Goal: Task Accomplishment & Management: Complete application form

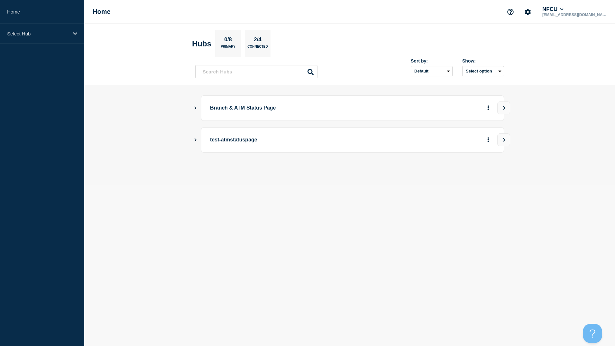
click at [195, 108] on icon "Show Connected Hubs" at bounding box center [195, 107] width 4 height 3
click at [464, 141] on button "See overview" at bounding box center [466, 140] width 34 height 13
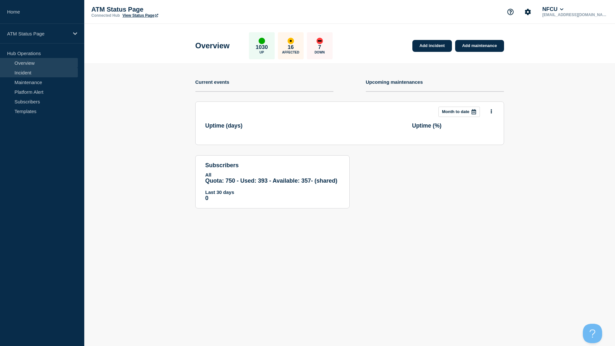
click at [20, 72] on link "Incident" at bounding box center [39, 73] width 78 height 10
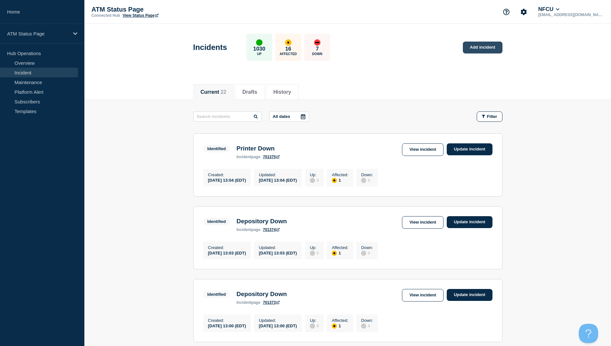
click at [480, 46] on link "Add incident" at bounding box center [482, 48] width 40 height 12
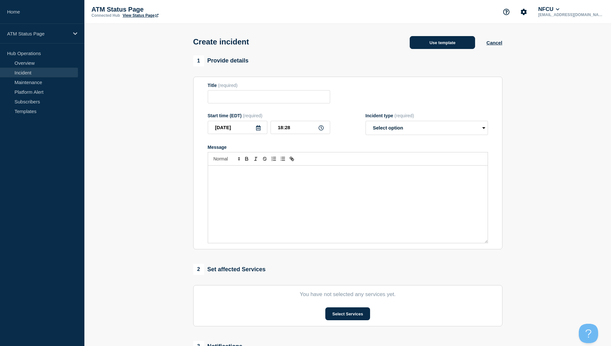
click at [436, 47] on button "Use template" at bounding box center [441, 42] width 65 height 13
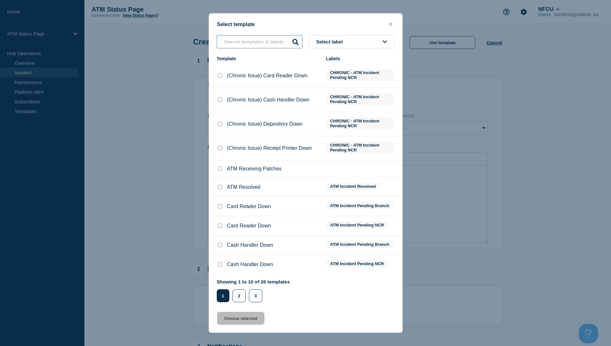
click at [255, 42] on input "text" at bounding box center [260, 41] width 86 height 13
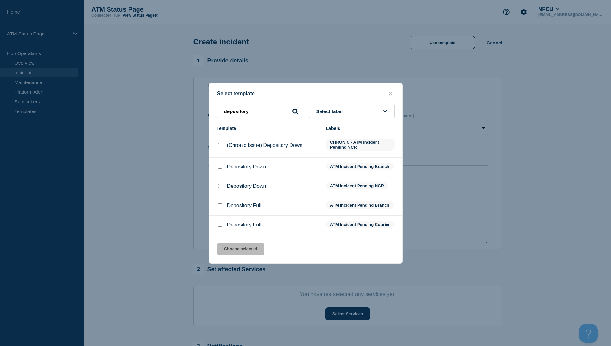
type input "depository"
click at [220, 166] on input "Depository Down checkbox" at bounding box center [220, 166] width 4 height 4
checkbox input "true"
click at [242, 253] on button "Choose selected" at bounding box center [240, 248] width 47 height 13
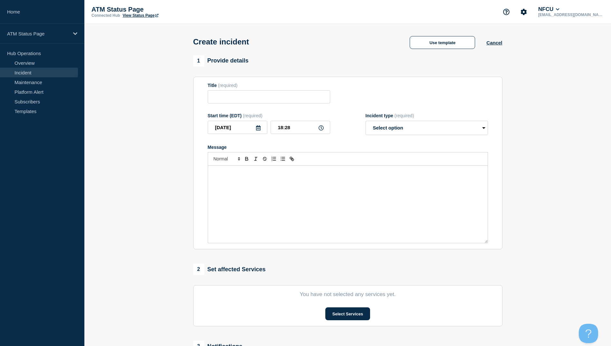
type input "Depository Down"
select select "identified"
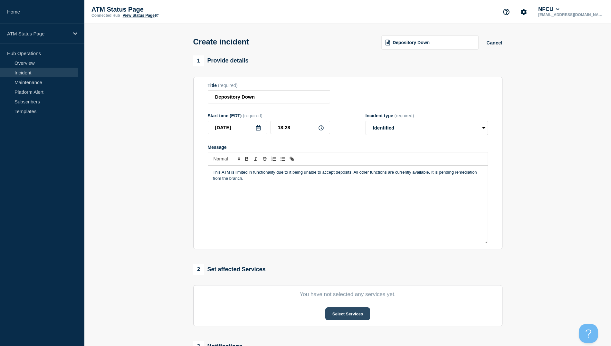
click at [339, 313] on button "Select Services" at bounding box center [347, 313] width 45 height 13
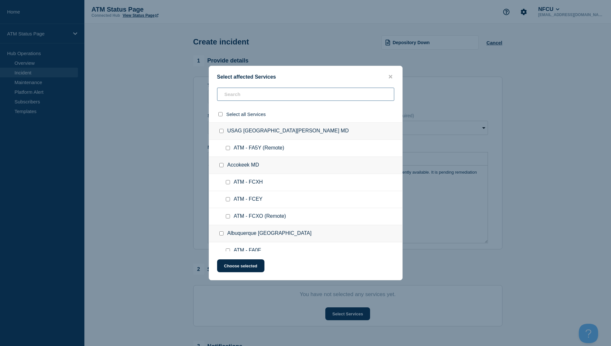
click at [237, 98] on input "text" at bounding box center [305, 94] width 177 height 13
type input "fcvwe"
checkbox input "true"
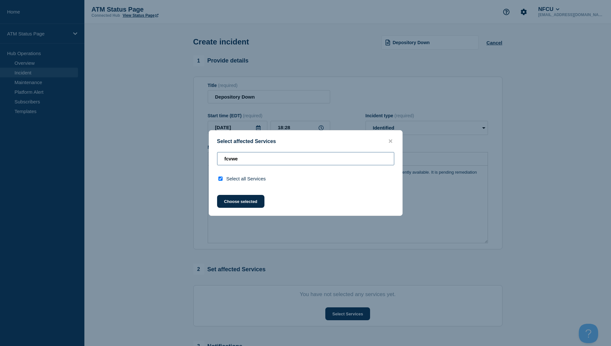
type input "fcvw"
checkbox input "false"
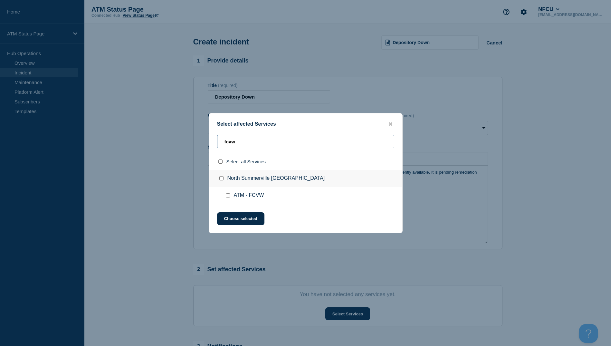
type input "fcvw"
click at [218, 163] on input "select all checkbox" at bounding box center [220, 161] width 4 height 4
checkbox input "true"
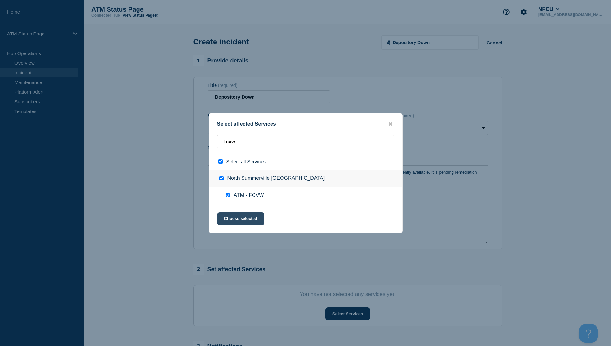
click at [236, 214] on button "Choose selected" at bounding box center [240, 218] width 47 height 13
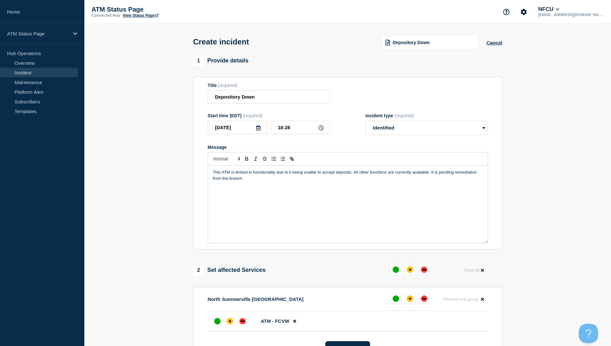
scroll to position [32, 0]
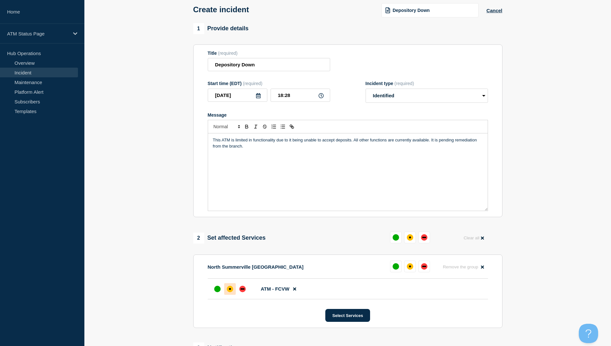
click at [226, 287] on div at bounding box center [230, 289] width 12 height 12
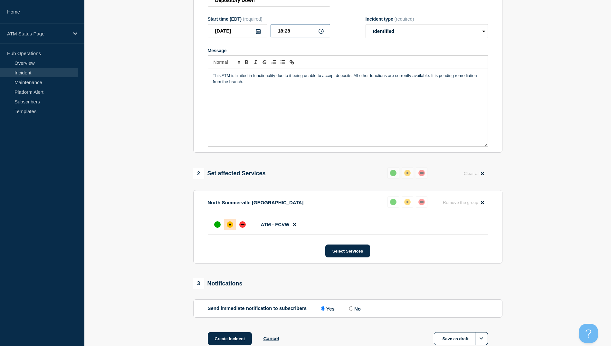
click at [292, 30] on input "18:28" at bounding box center [300, 30] width 60 height 13
type input "14:53"
click at [243, 338] on button "Create incident" at bounding box center [230, 338] width 44 height 13
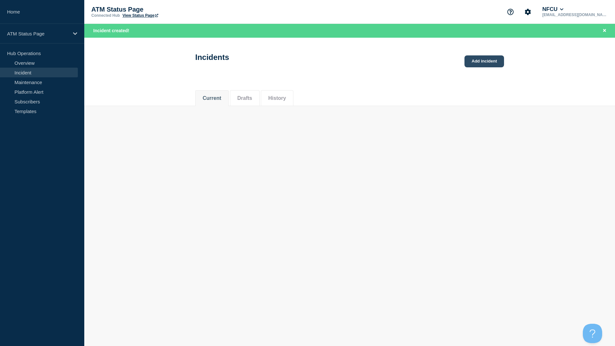
click at [485, 58] on link "Add incident" at bounding box center [485, 61] width 40 height 12
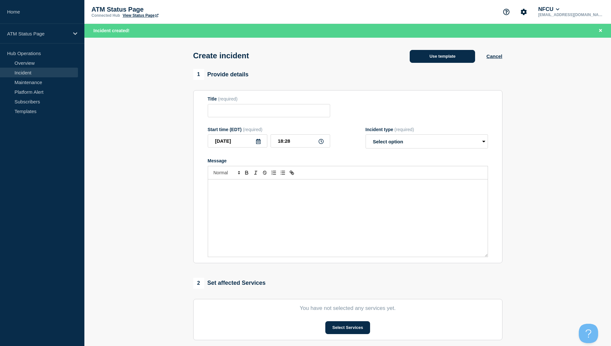
click at [429, 57] on button "Use template" at bounding box center [441, 56] width 65 height 13
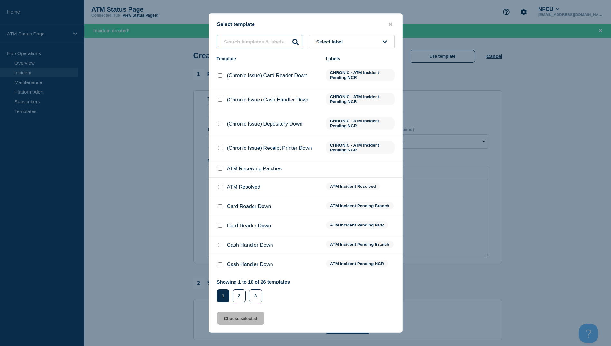
click at [261, 44] on input "text" at bounding box center [260, 41] width 86 height 13
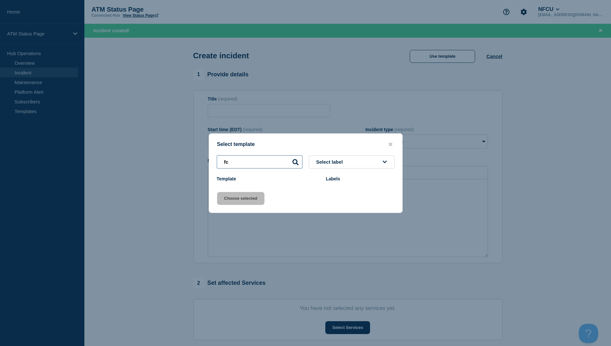
type input "f"
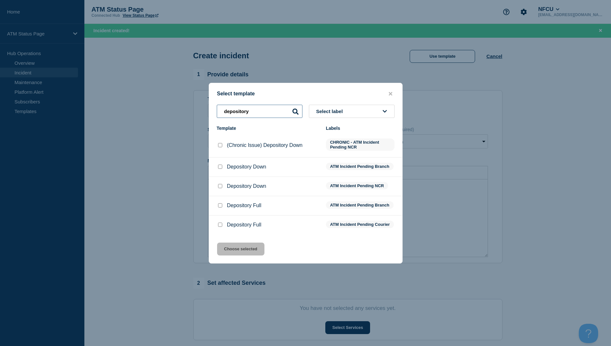
type input "depository"
click at [217, 163] on div at bounding box center [220, 166] width 6 height 6
click at [219, 165] on input "Depository Down checkbox" at bounding box center [220, 166] width 4 height 4
checkbox input "true"
click at [243, 254] on button "Choose selected" at bounding box center [240, 248] width 47 height 13
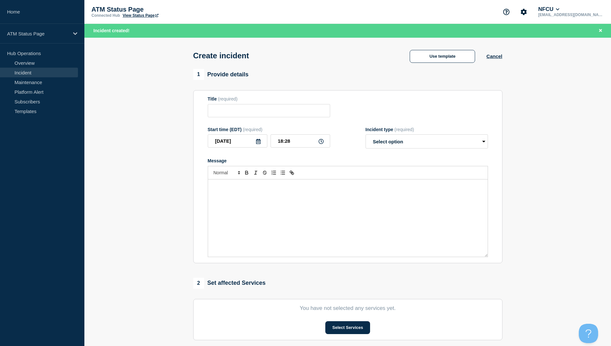
type input "Depository Down"
select select "identified"
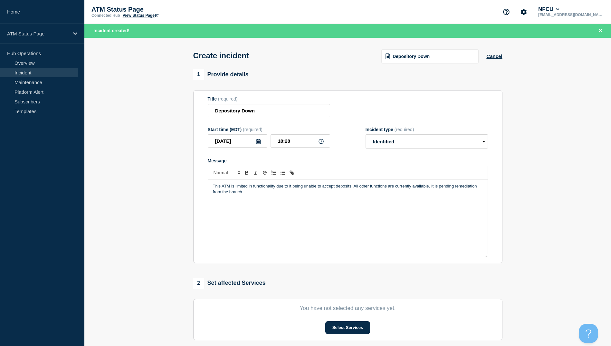
scroll to position [32, 0]
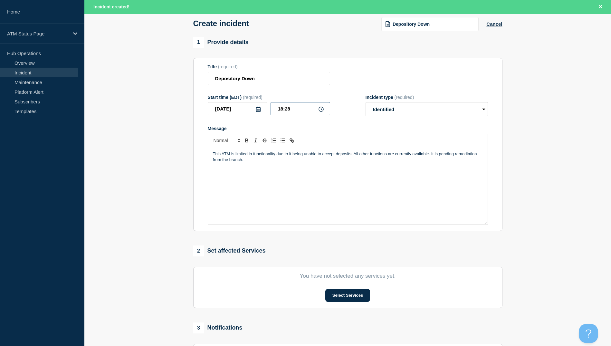
click at [295, 110] on input "18:28" at bounding box center [300, 108] width 60 height 13
click at [294, 111] on input "18:28" at bounding box center [300, 108] width 60 height 13
type input "15:02"
click at [349, 301] on button "Select Services" at bounding box center [347, 295] width 45 height 13
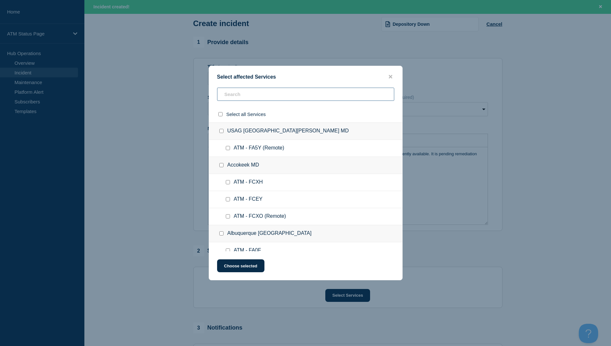
click at [229, 97] on input "text" at bounding box center [305, 94] width 177 height 13
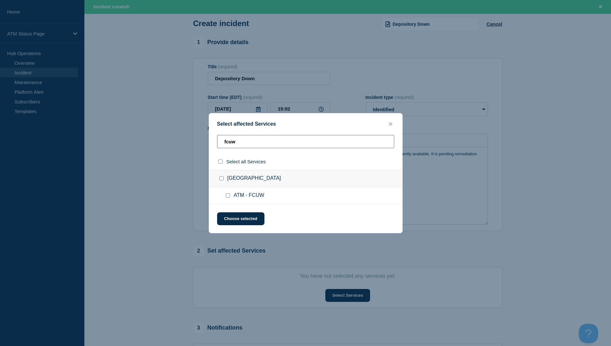
type input "fcuw"
click at [219, 163] on input "select all checkbox" at bounding box center [220, 161] width 4 height 4
checkbox input "true"
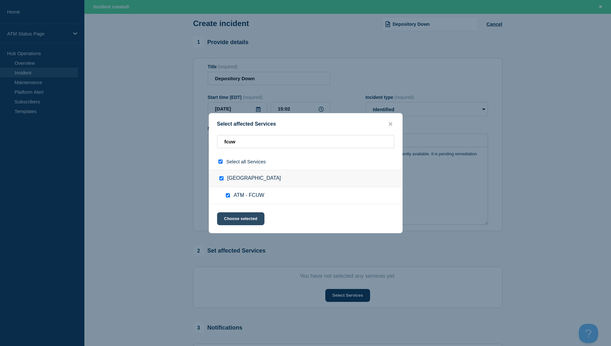
click at [239, 215] on button "Choose selected" at bounding box center [240, 218] width 47 height 13
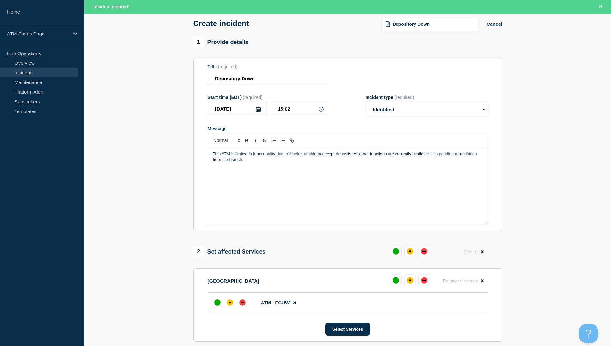
scroll to position [64, 0]
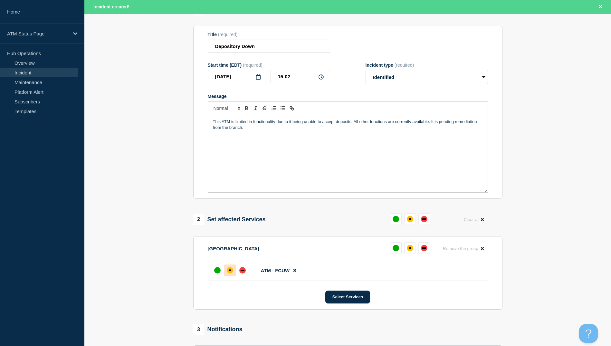
click at [231, 271] on div "affected" at bounding box center [230, 270] width 6 height 6
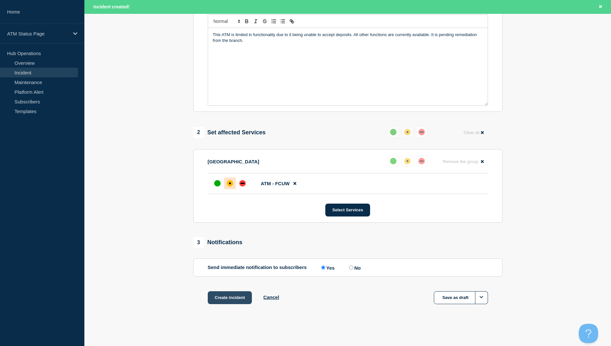
click at [222, 299] on button "Create incident" at bounding box center [230, 297] width 44 height 13
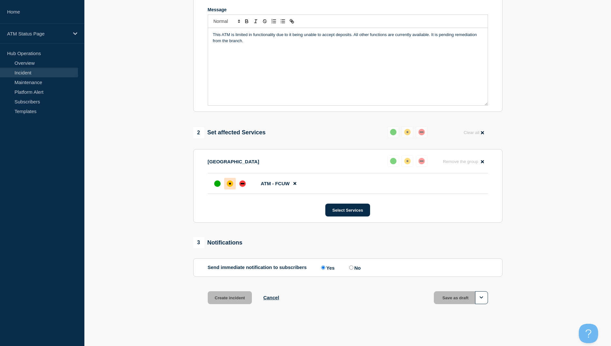
scroll to position [139, 0]
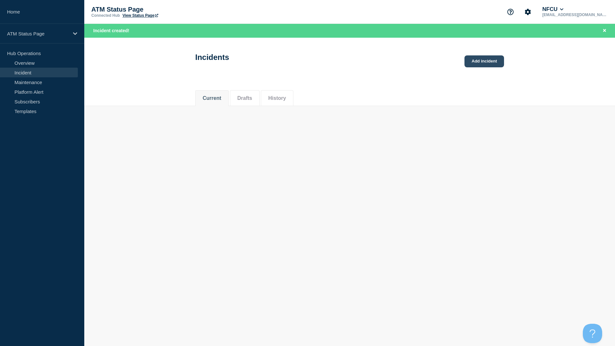
click at [483, 62] on link "Add incident" at bounding box center [485, 61] width 40 height 12
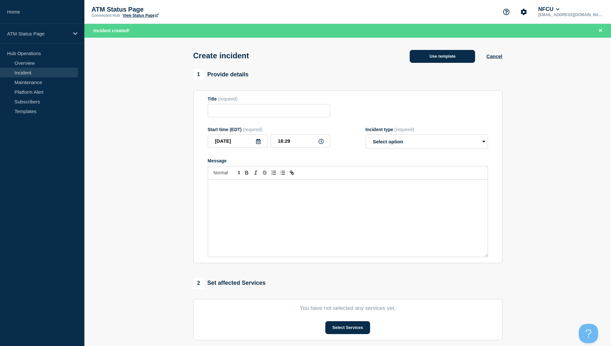
click at [431, 56] on button "Use template" at bounding box center [441, 56] width 65 height 13
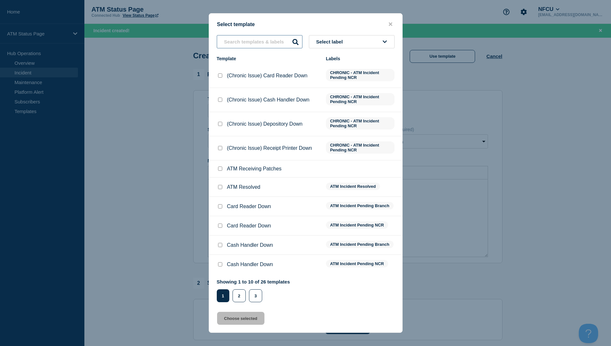
click at [277, 42] on input "text" at bounding box center [260, 41] width 86 height 13
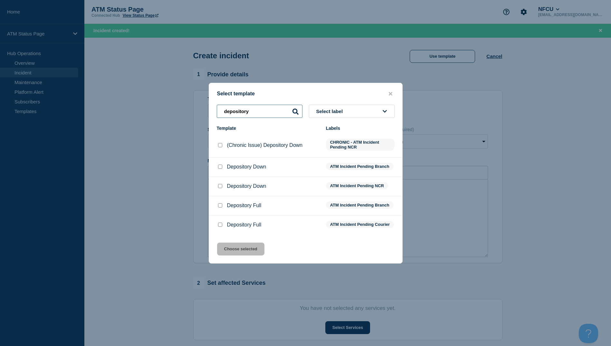
type input "depository"
click at [221, 177] on li "Depository Down ATM Incident Pending Branch" at bounding box center [305, 186] width 193 height 19
click at [220, 165] on input "Depository Down checkbox" at bounding box center [220, 166] width 4 height 4
checkbox input "true"
click at [255, 255] on button "Choose selected" at bounding box center [240, 248] width 47 height 13
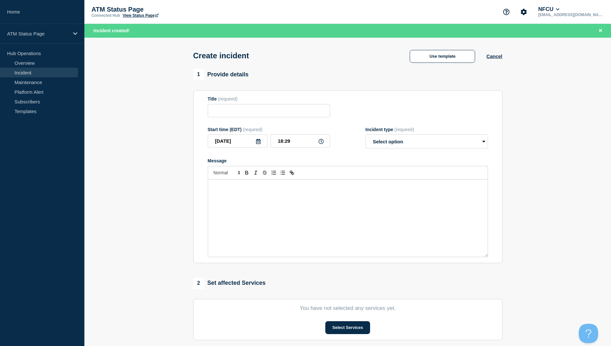
type input "Depository Down"
select select "identified"
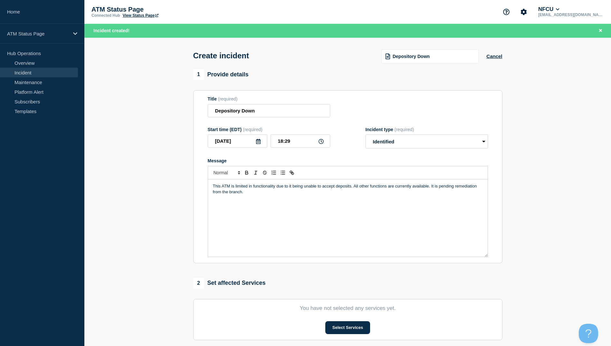
scroll to position [32, 0]
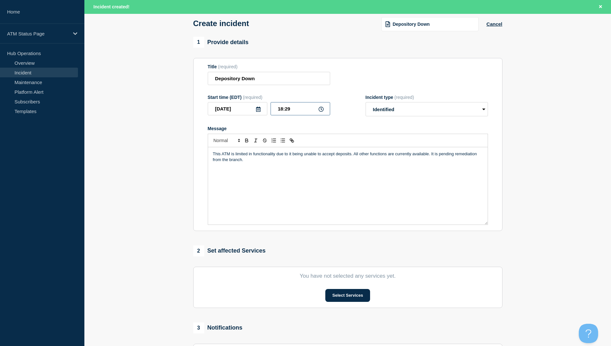
click at [295, 110] on input "18:29" at bounding box center [300, 108] width 60 height 13
click at [298, 113] on input "18:29" at bounding box center [300, 108] width 60 height 13
type input "15:09"
click at [345, 294] on button "Select Services" at bounding box center [347, 295] width 45 height 13
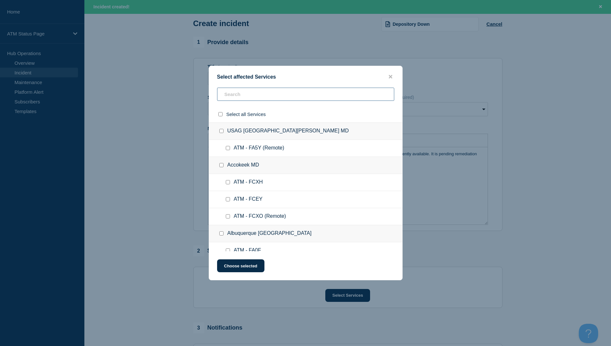
click at [243, 98] on input "text" at bounding box center [305, 94] width 177 height 13
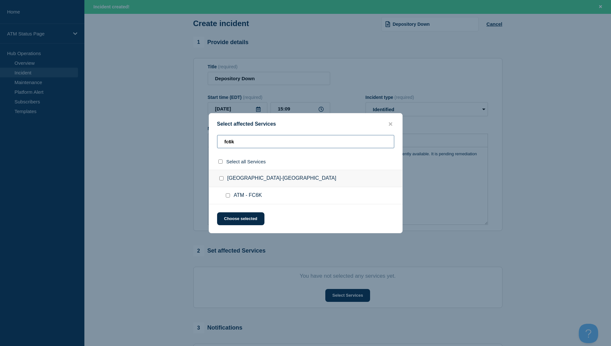
type input "fc6k"
click at [222, 163] on input "select all checkbox" at bounding box center [220, 161] width 4 height 4
checkbox input "true"
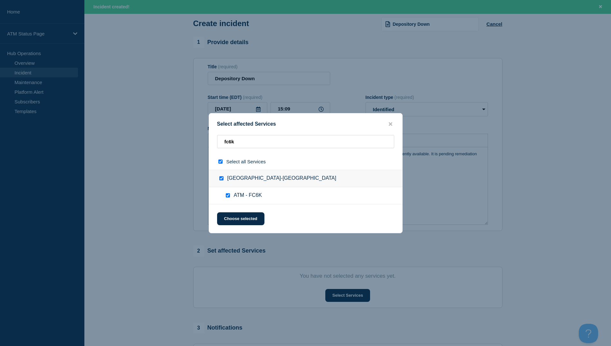
click at [250, 226] on div "Select affected Services fc6k Select all Services [GEOGRAPHIC_DATA]-[GEOGRAPHIC…" at bounding box center [306, 173] width 194 height 120
click at [249, 218] on button "Choose selected" at bounding box center [240, 218] width 47 height 13
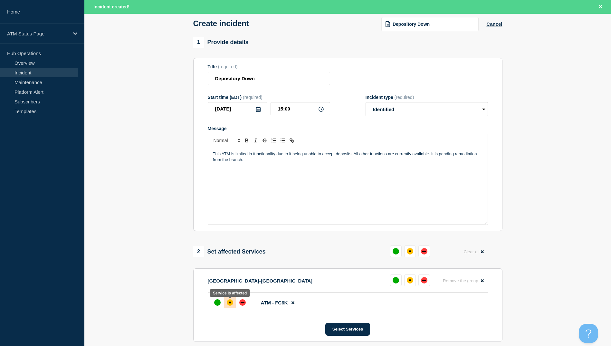
click at [233, 302] on div at bounding box center [230, 302] width 12 height 12
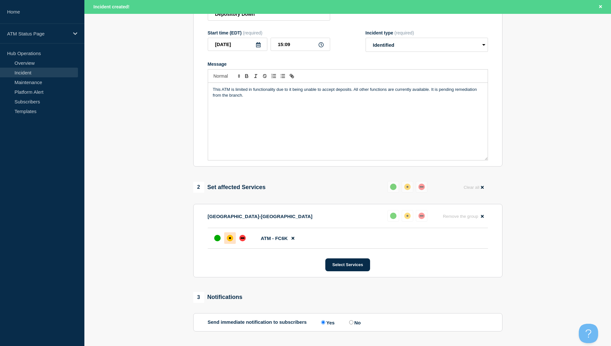
scroll to position [129, 0]
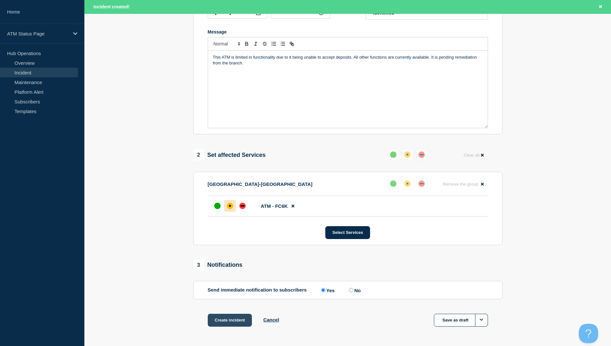
click at [238, 317] on button "Create incident" at bounding box center [230, 319] width 44 height 13
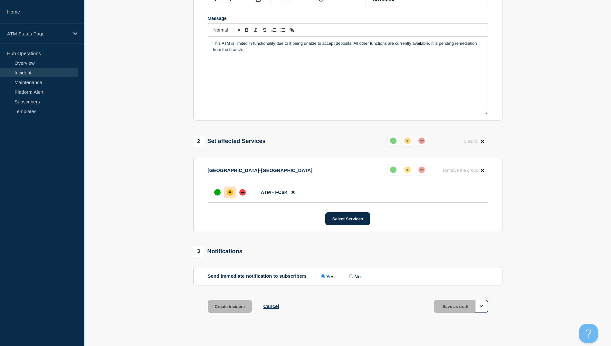
scroll to position [115, 0]
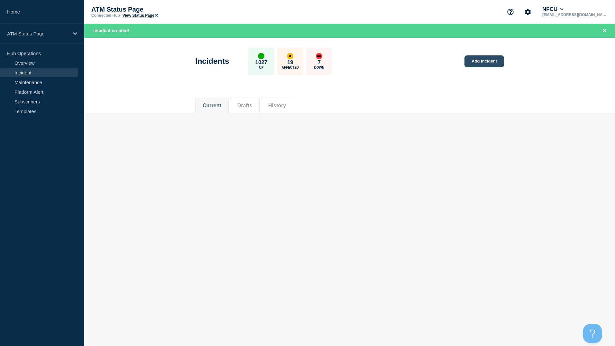
click at [490, 66] on link "Add incident" at bounding box center [485, 61] width 40 height 12
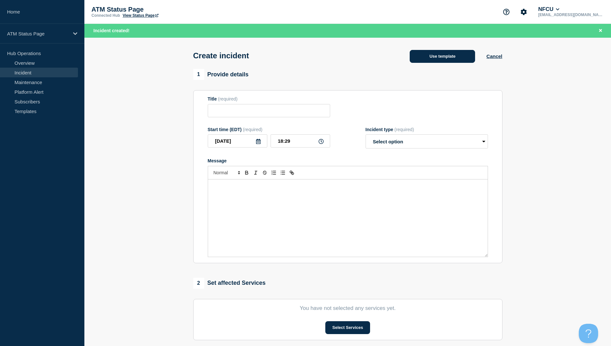
click at [438, 55] on button "Use template" at bounding box center [441, 56] width 65 height 13
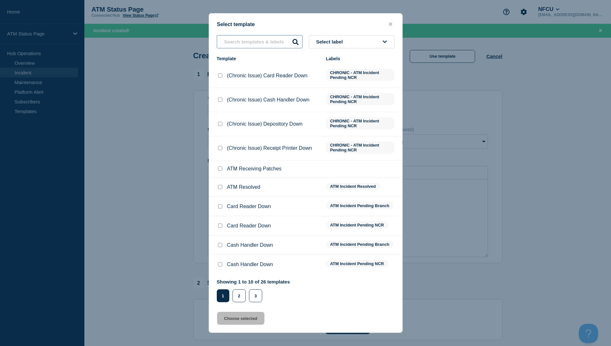
click at [254, 46] on input "text" at bounding box center [260, 41] width 86 height 13
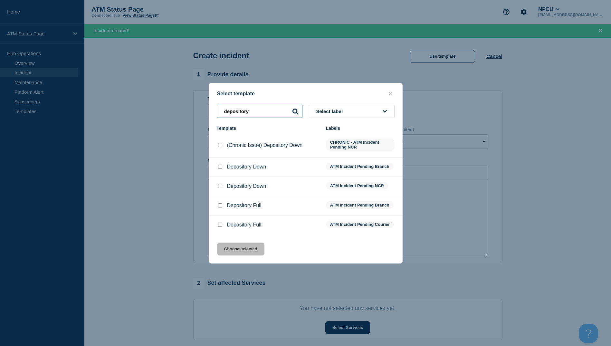
type input "depository"
click at [221, 164] on input "Depository Down checkbox" at bounding box center [220, 166] width 4 height 4
checkbox input "true"
click at [238, 245] on div "Select template depository Select label Template Labels (Chronic Issue) Deposit…" at bounding box center [306, 173] width 194 height 181
click at [252, 254] on button "Choose selected" at bounding box center [240, 248] width 47 height 13
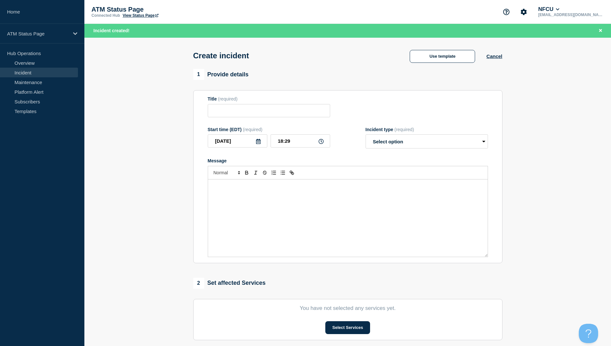
type input "Depository Down"
select select "identified"
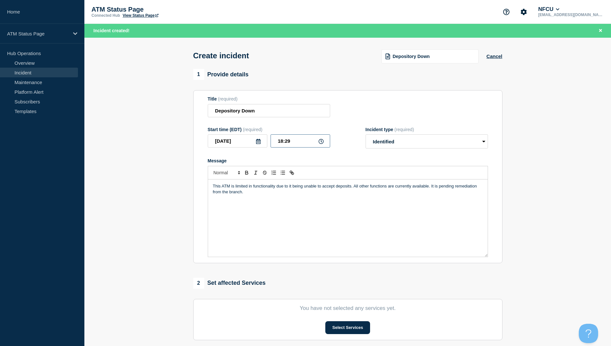
click at [294, 143] on input "18:29" at bounding box center [300, 140] width 60 height 13
type input "15:11"
click at [346, 326] on button "Select Services" at bounding box center [347, 327] width 45 height 13
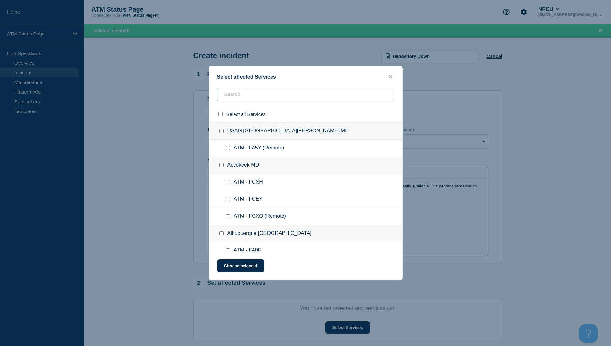
click at [231, 96] on input "text" at bounding box center [305, 94] width 177 height 13
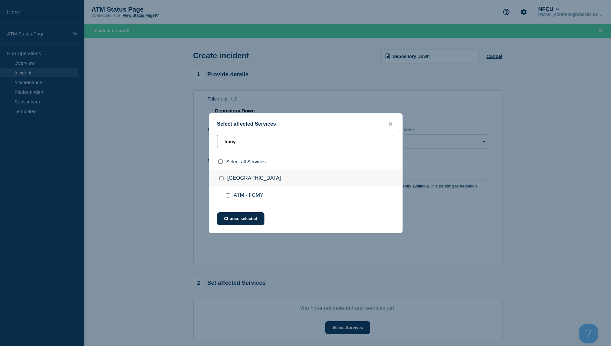
type input "fcmy"
click at [217, 163] on div at bounding box center [221, 161] width 9 height 6
click at [219, 163] on input "select all checkbox" at bounding box center [220, 161] width 4 height 4
checkbox input "true"
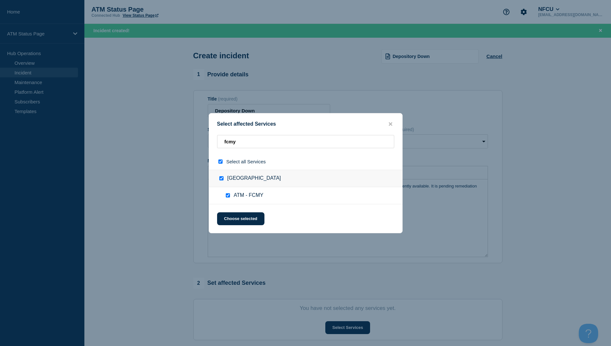
checkbox input "true"
click at [236, 219] on button "Choose selected" at bounding box center [240, 218] width 47 height 13
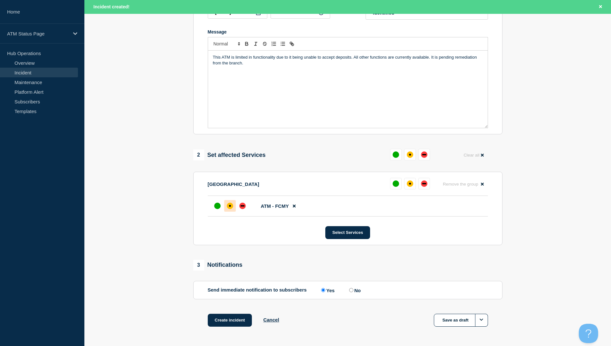
scroll to position [121, 0]
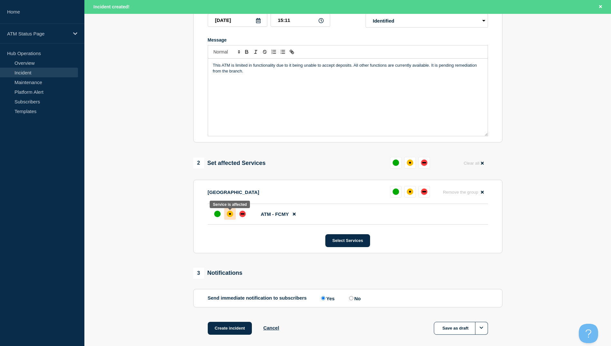
click at [227, 212] on div at bounding box center [230, 214] width 12 height 12
click at [225, 327] on button "Create incident" at bounding box center [230, 328] width 44 height 13
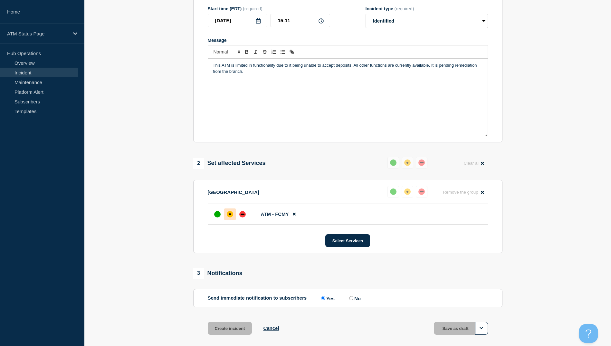
scroll to position [75, 0]
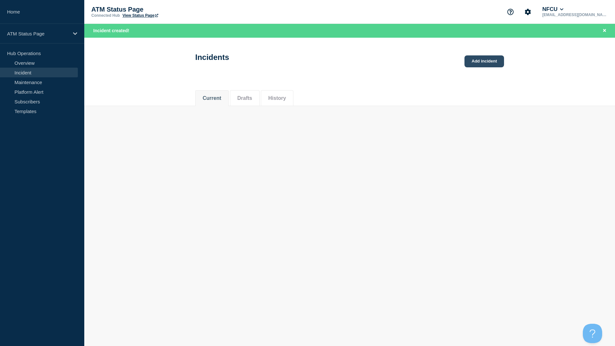
click at [494, 64] on link "Add incident" at bounding box center [485, 61] width 40 height 12
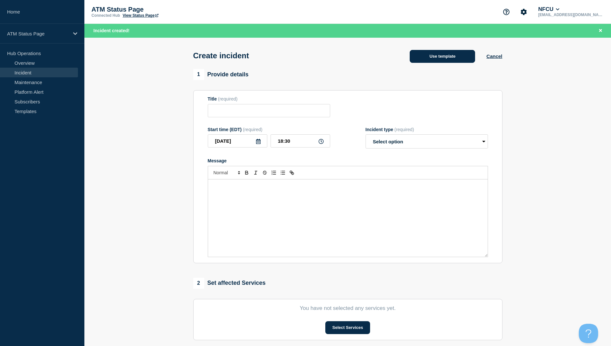
click at [427, 56] on button "Use template" at bounding box center [441, 56] width 65 height 13
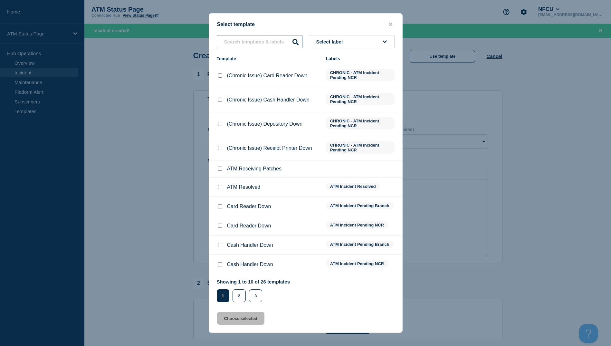
click at [248, 42] on input "text" at bounding box center [260, 41] width 86 height 13
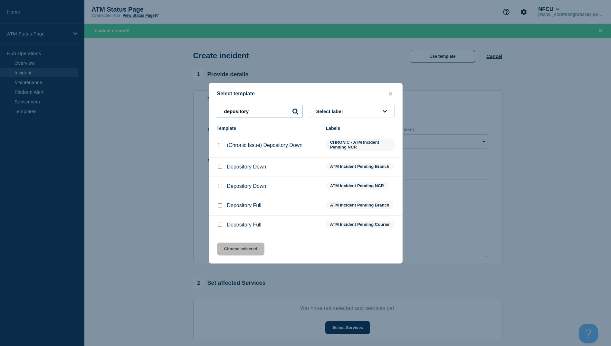
type input "depository"
click at [221, 164] on input "Depository Down checkbox" at bounding box center [220, 166] width 4 height 4
checkbox input "true"
click at [241, 251] on button "Choose selected" at bounding box center [240, 248] width 47 height 13
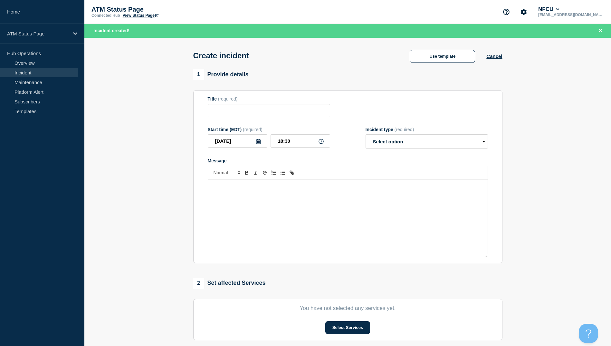
type input "Depository Down"
select select "identified"
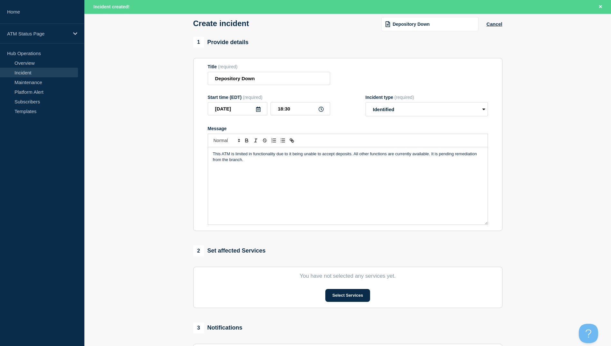
scroll to position [64, 0]
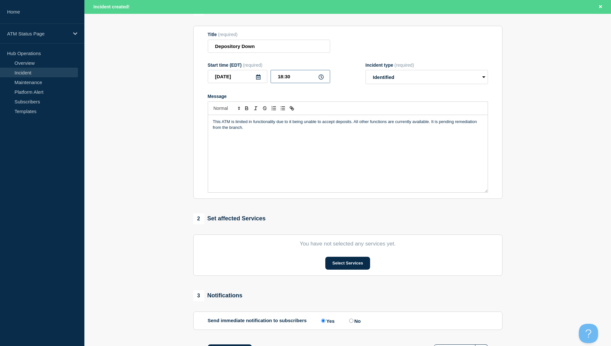
click at [300, 80] on input "18:30" at bounding box center [300, 76] width 60 height 13
type input "14:09"
click at [338, 266] on button "Select Services" at bounding box center [347, 263] width 45 height 13
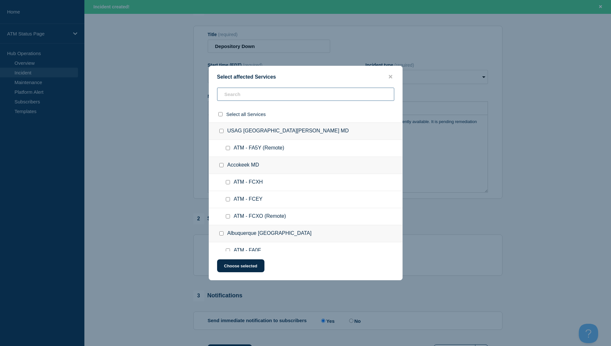
click at [234, 98] on input "text" at bounding box center [305, 94] width 177 height 13
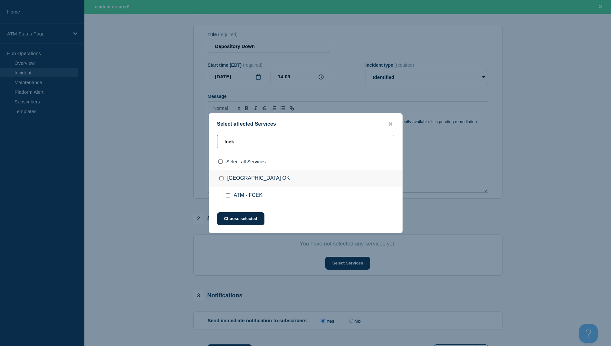
type input "fcek"
click at [221, 162] on input "select all checkbox" at bounding box center [220, 161] width 4 height 4
checkbox input "true"
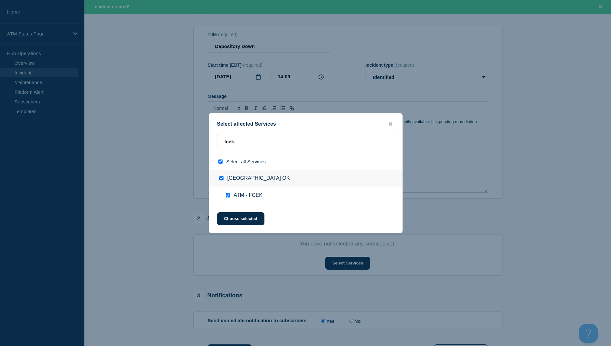
click at [264, 234] on div at bounding box center [305, 173] width 611 height 346
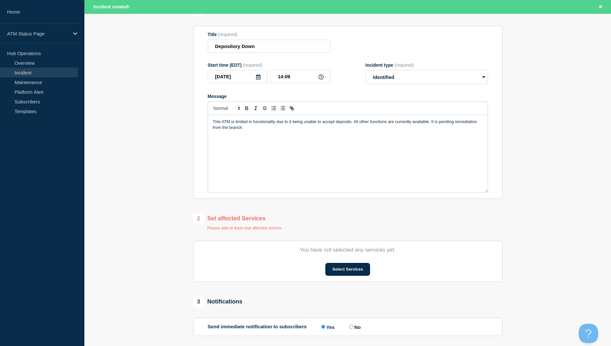
click at [249, 220] on button "Choose selected" at bounding box center [240, 215] width 47 height 13
click at [349, 281] on section "You have not selected any services yet. Select Services" at bounding box center [347, 260] width 309 height 41
click at [348, 274] on button "Select Services" at bounding box center [347, 269] width 45 height 13
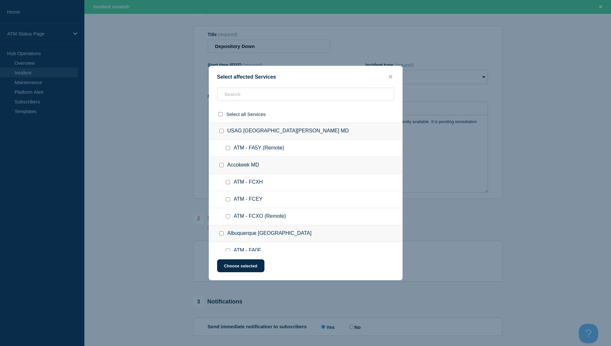
click at [244, 165] on div "Accokeek MD" at bounding box center [305, 165] width 193 height 17
click at [240, 94] on input "text" at bounding box center [305, 94] width 177 height 13
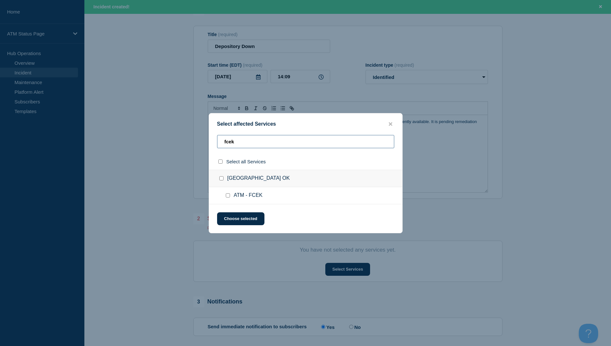
type input "fcek"
click at [221, 162] on input "select all checkbox" at bounding box center [220, 161] width 4 height 4
checkbox input "true"
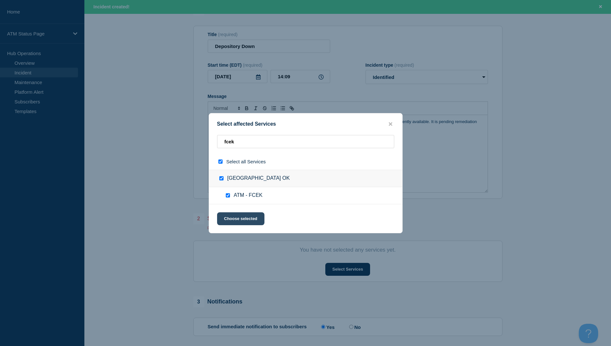
click at [251, 219] on button "Choose selected" at bounding box center [240, 218] width 47 height 13
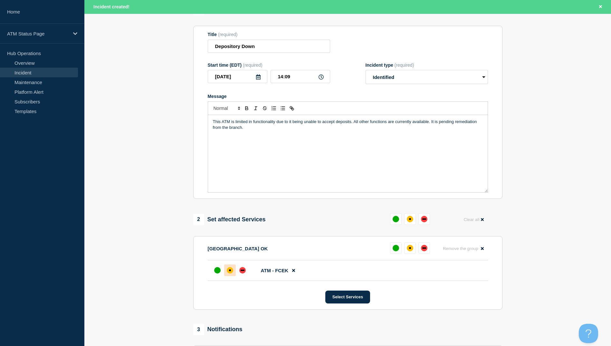
click at [233, 271] on div at bounding box center [230, 270] width 12 height 12
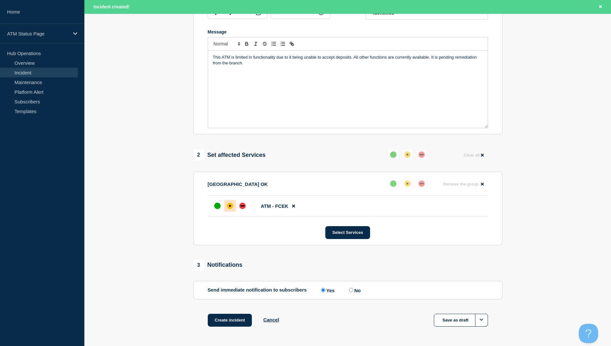
scroll to position [153, 0]
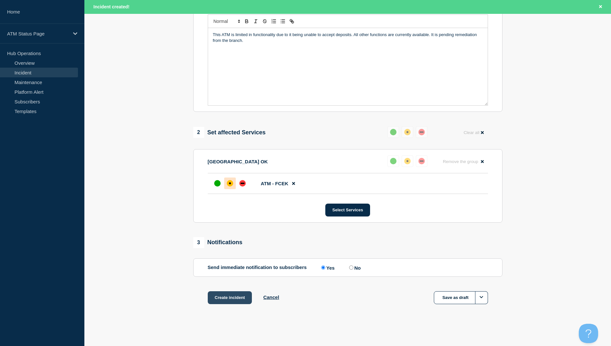
click at [224, 300] on button "Create incident" at bounding box center [230, 297] width 44 height 13
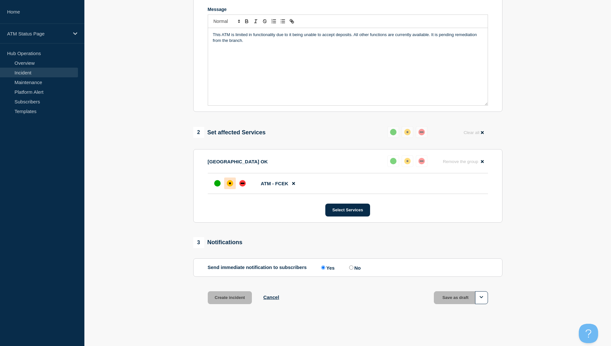
scroll to position [139, 0]
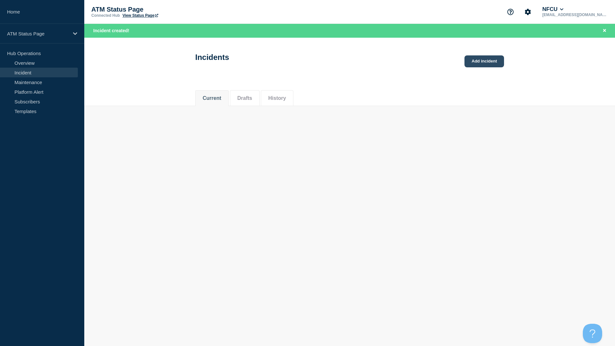
click at [470, 64] on link "Add incident" at bounding box center [485, 61] width 40 height 12
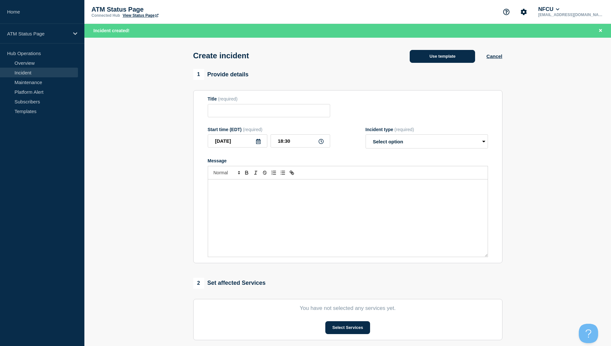
click at [429, 57] on button "Use template" at bounding box center [441, 56] width 65 height 13
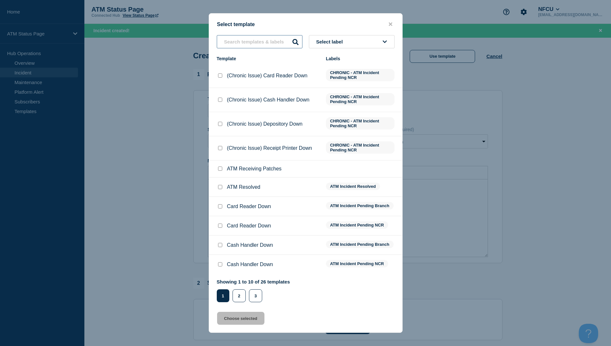
click at [239, 42] on input "text" at bounding box center [260, 41] width 86 height 13
click at [272, 42] on input "text" at bounding box center [260, 41] width 86 height 13
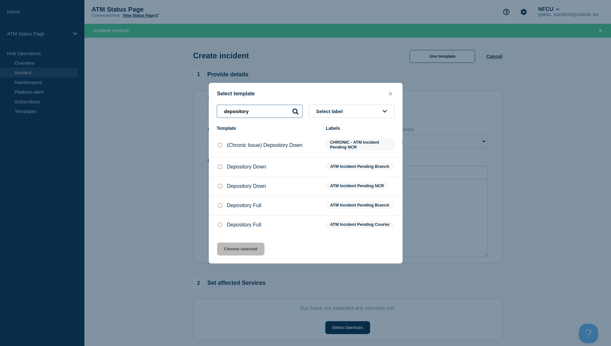
type input "depository"
click at [220, 165] on input "Depository Down checkbox" at bounding box center [220, 166] width 4 height 4
checkbox input "true"
click at [234, 248] on button "Choose selected" at bounding box center [240, 248] width 47 height 13
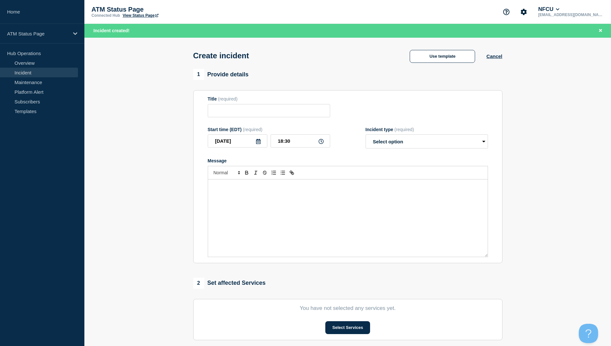
type input "Depository Down"
select select "identified"
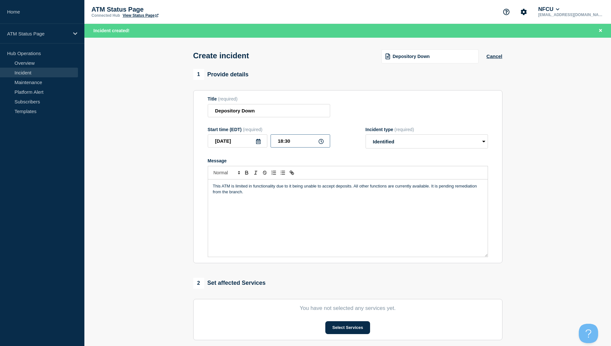
click at [302, 144] on input "18:30" at bounding box center [300, 140] width 60 height 13
type input "16:02"
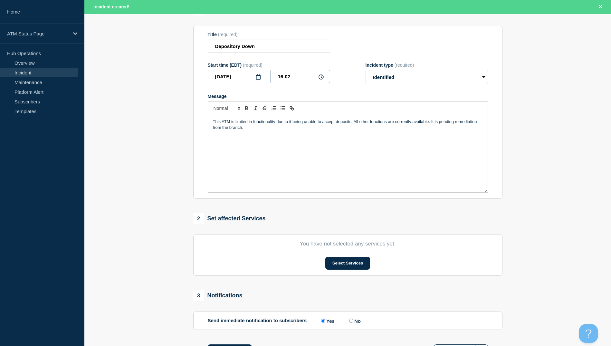
scroll to position [97, 0]
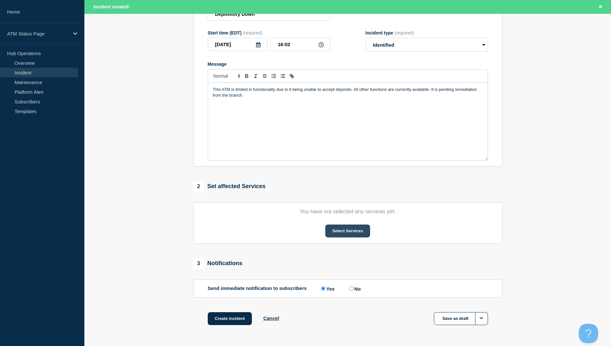
click at [350, 234] on button "Select Services" at bounding box center [347, 230] width 45 height 13
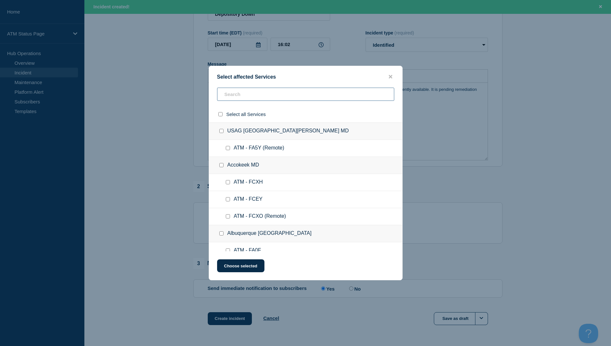
click at [243, 97] on input "text" at bounding box center [305, 94] width 177 height 13
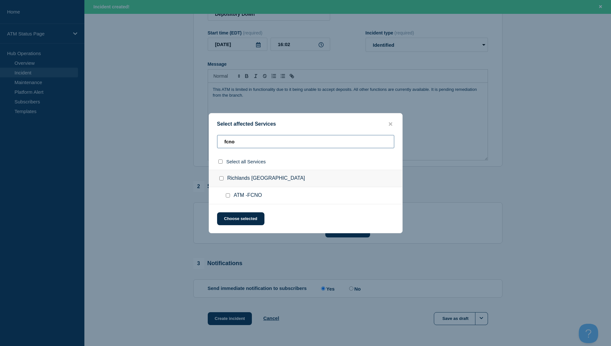
type input "fcno"
click at [221, 163] on input "select all checkbox" at bounding box center [220, 161] width 4 height 4
checkbox input "true"
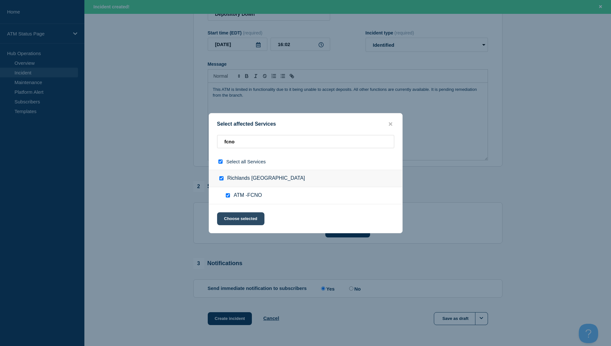
click at [229, 217] on button "Choose selected" at bounding box center [240, 218] width 47 height 13
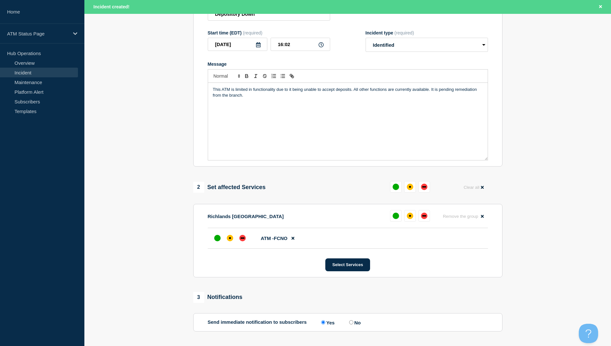
click at [231, 247] on li "ATM -FCNO" at bounding box center [348, 238] width 280 height 21
click at [231, 243] on div at bounding box center [230, 238] width 12 height 12
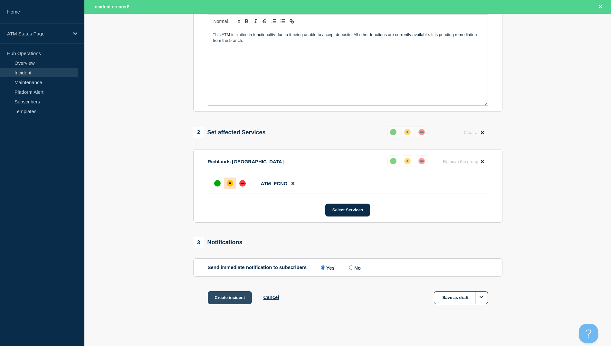
click at [237, 301] on button "Create incident" at bounding box center [230, 297] width 44 height 13
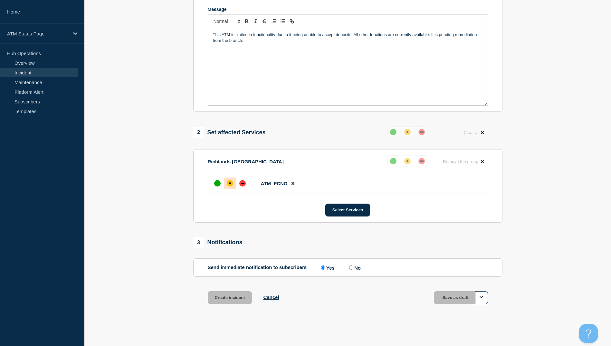
scroll to position [139, 0]
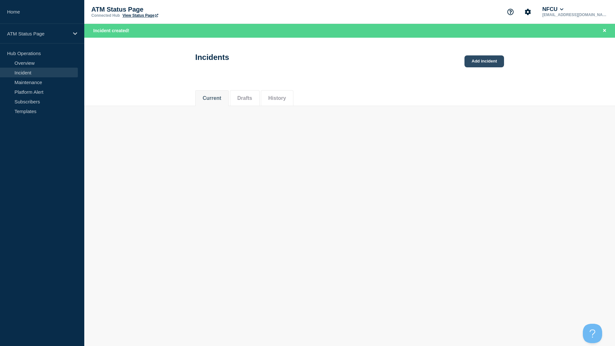
click at [477, 67] on link "Add incident" at bounding box center [485, 61] width 40 height 12
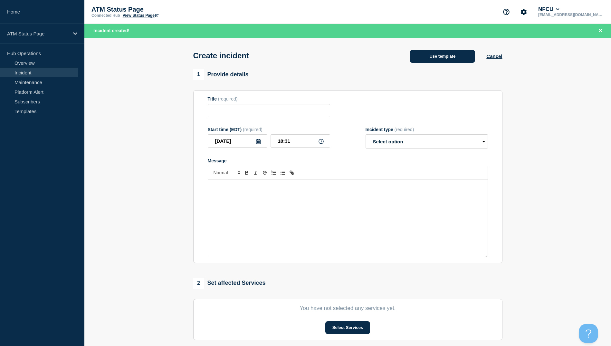
click at [428, 58] on button "Use template" at bounding box center [441, 56] width 65 height 13
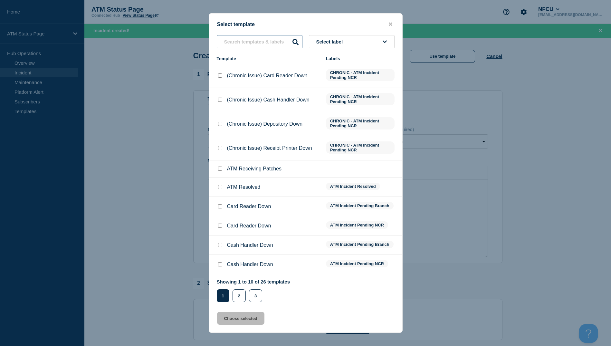
click at [260, 42] on input "text" at bounding box center [260, 41] width 86 height 13
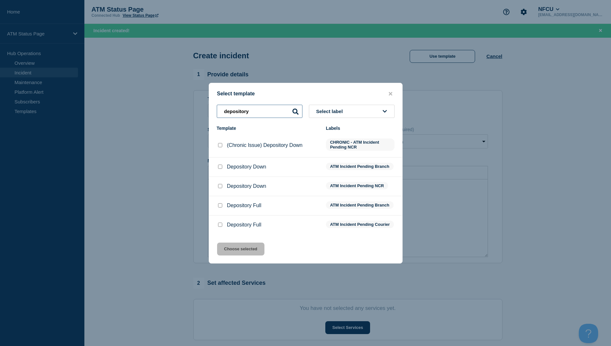
type input "depository"
click at [219, 165] on input "Depository Down checkbox" at bounding box center [220, 166] width 4 height 4
checkbox input "true"
click at [245, 261] on div "Select template depository Select label Template Labels (Chronic Issue) Deposit…" at bounding box center [306, 173] width 194 height 181
click at [244, 255] on button "Choose selected" at bounding box center [240, 248] width 47 height 13
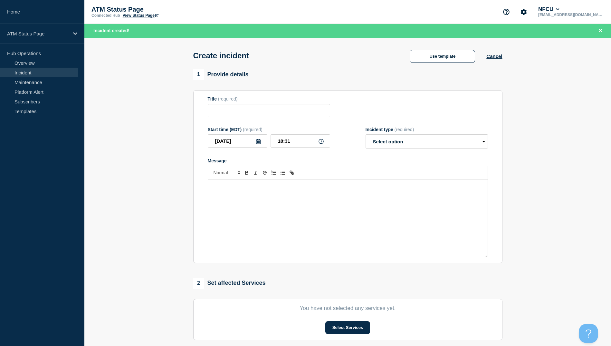
type input "Depository Down"
select select "identified"
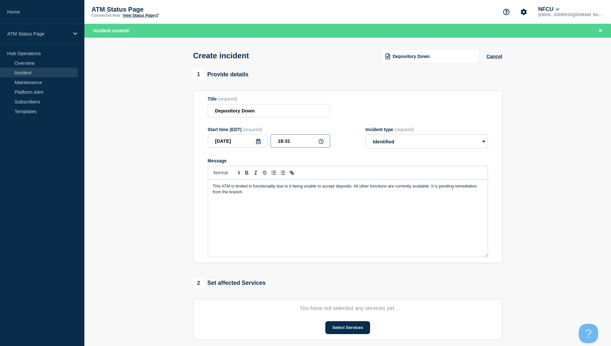
click at [294, 146] on input "18:31" at bounding box center [300, 140] width 60 height 13
type input "16:19"
click at [359, 331] on button "Select Services" at bounding box center [347, 327] width 45 height 13
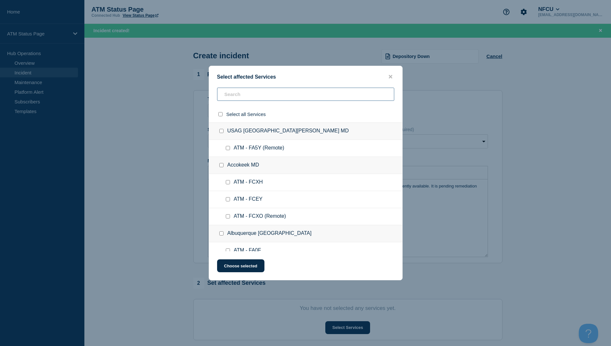
click at [238, 95] on input "text" at bounding box center [305, 94] width 177 height 13
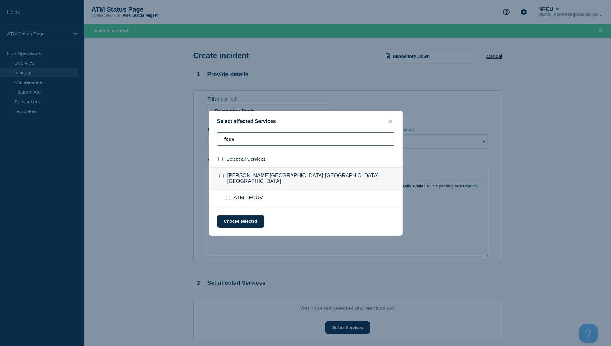
type input "fcuv"
click at [222, 161] on input "select all checkbox" at bounding box center [220, 159] width 4 height 4
checkbox input "true"
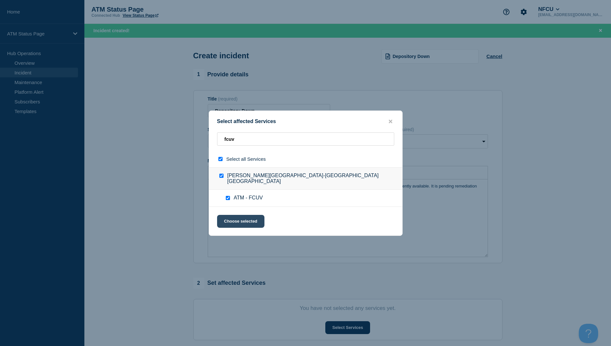
click at [243, 221] on button "Choose selected" at bounding box center [240, 221] width 47 height 13
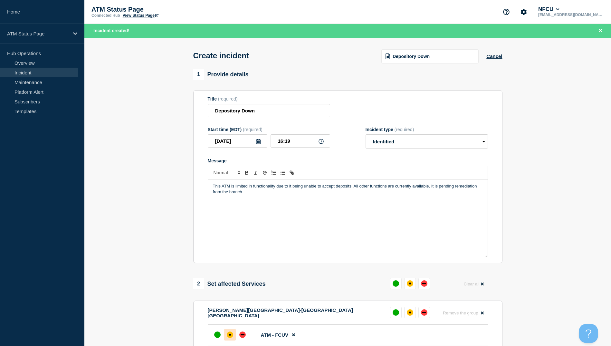
click at [231, 331] on div at bounding box center [230, 335] width 12 height 12
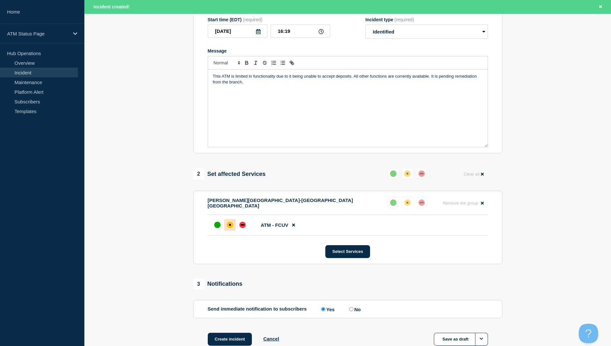
scroll to position [153, 0]
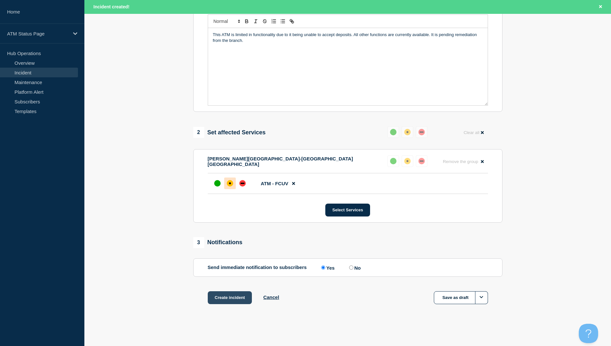
click at [241, 303] on button "Create incident" at bounding box center [230, 297] width 44 height 13
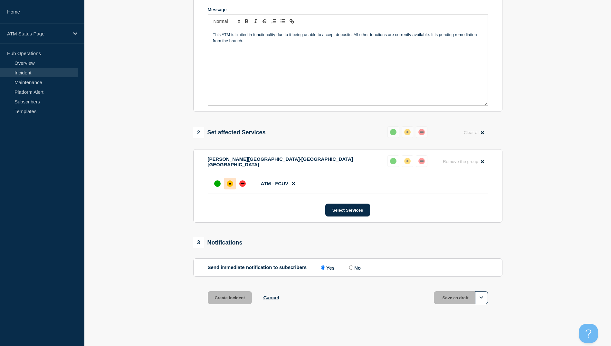
scroll to position [139, 0]
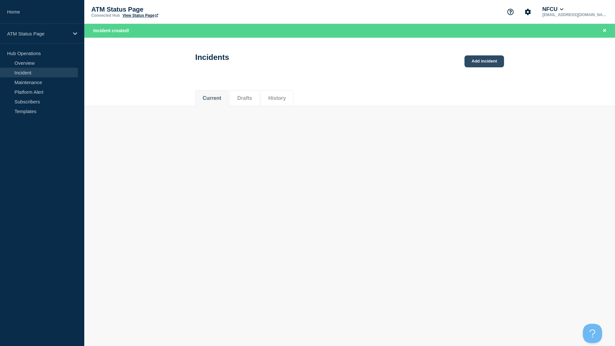
click at [483, 60] on link "Add incident" at bounding box center [485, 61] width 40 height 12
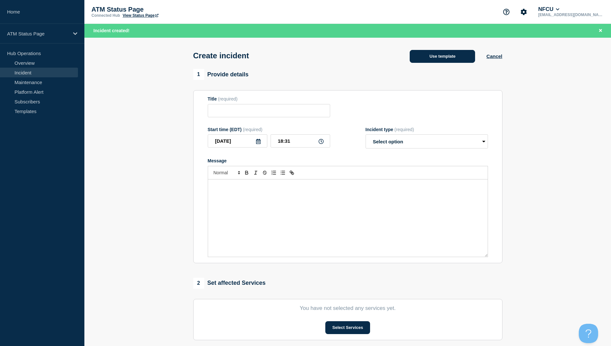
click at [452, 59] on button "Use template" at bounding box center [441, 56] width 65 height 13
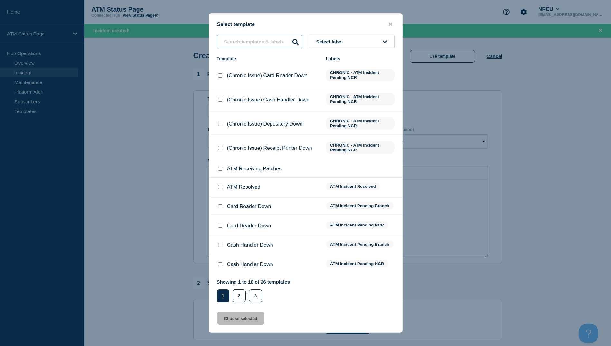
click at [262, 41] on input "text" at bounding box center [260, 41] width 86 height 13
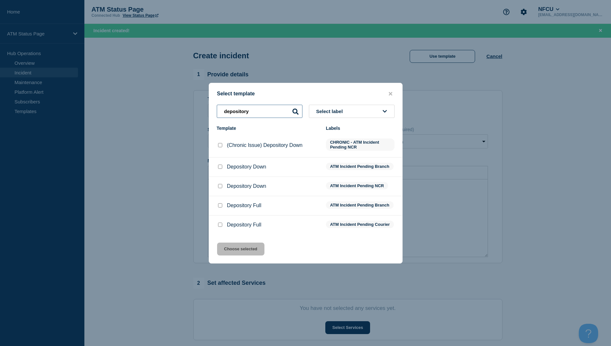
type input "depository"
click at [221, 166] on input "Depository Down checkbox" at bounding box center [220, 166] width 4 height 4
checkbox input "true"
click at [229, 253] on button "Choose selected" at bounding box center [240, 248] width 47 height 13
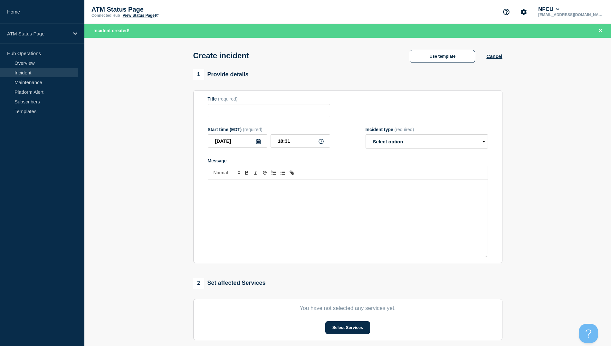
type input "Depository Down"
select select "identified"
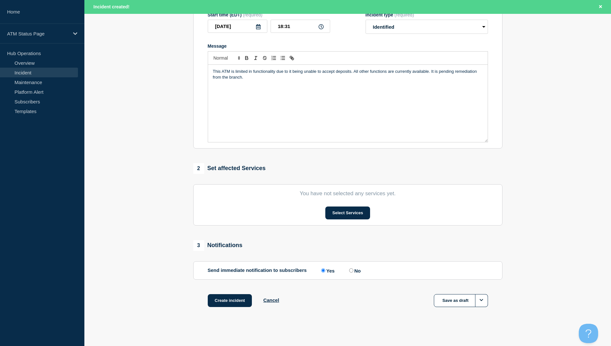
scroll to position [119, 0]
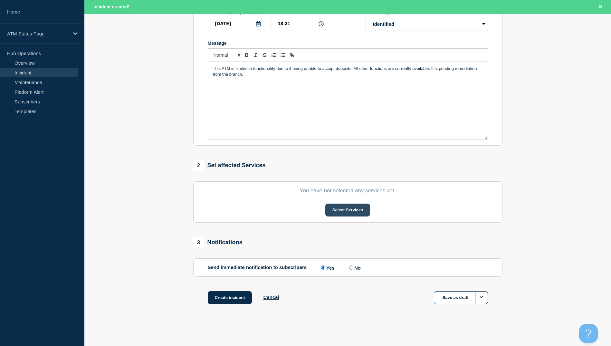
click at [331, 204] on button "Select Services" at bounding box center [347, 209] width 45 height 13
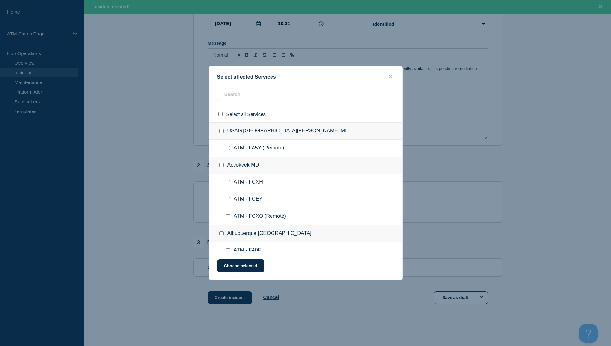
click at [231, 106] on div at bounding box center [305, 114] width 193 height 16
click at [224, 95] on input "text" at bounding box center [305, 94] width 177 height 13
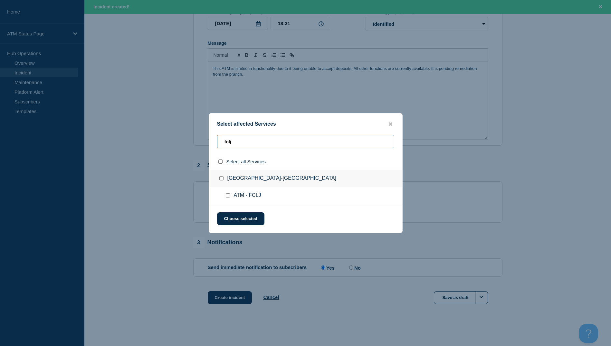
type input "fclj"
click at [221, 165] on div "Select all Services" at bounding box center [305, 161] width 193 height 16
click at [221, 162] on input "select all checkbox" at bounding box center [220, 161] width 4 height 4
checkbox input "true"
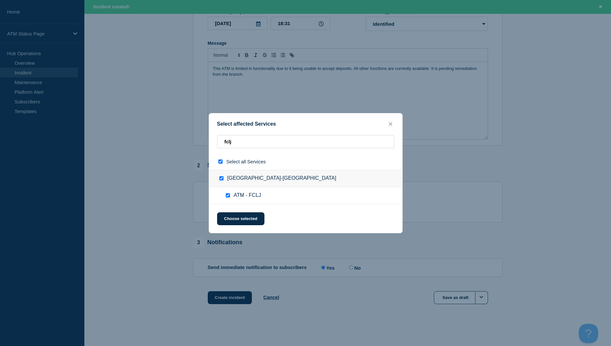
checkbox input "true"
click at [251, 216] on button "Choose selected" at bounding box center [240, 218] width 47 height 13
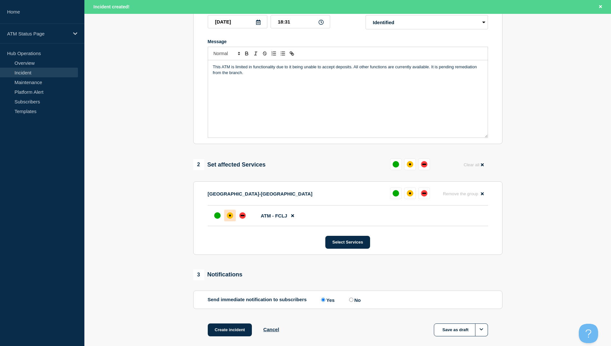
click at [232, 221] on div at bounding box center [230, 216] width 12 height 12
click at [303, 22] on input "18:31" at bounding box center [300, 21] width 60 height 13
type input "14:45"
click at [236, 329] on button "Create incident" at bounding box center [230, 329] width 44 height 13
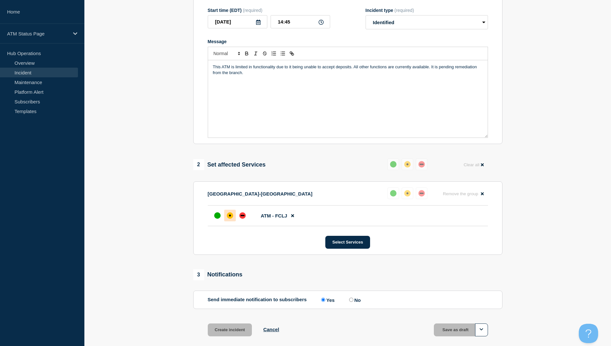
scroll to position [105, 0]
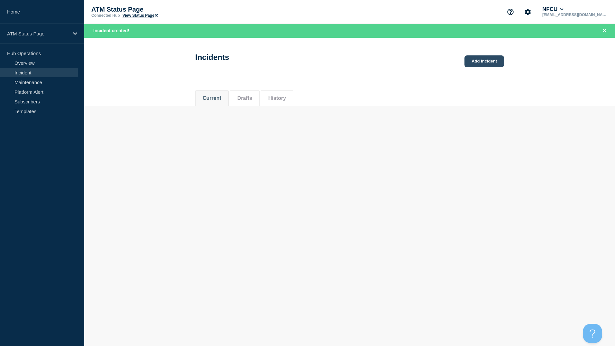
click at [489, 57] on link "Add incident" at bounding box center [485, 61] width 40 height 12
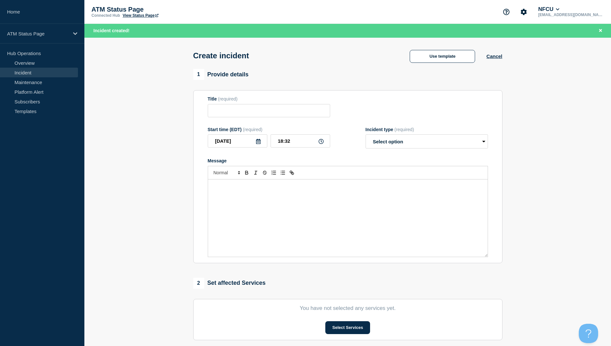
click at [453, 50] on div "Use template Cancel" at bounding box center [450, 56] width 104 height 14
click at [451, 57] on button "Use template" at bounding box center [441, 56] width 65 height 13
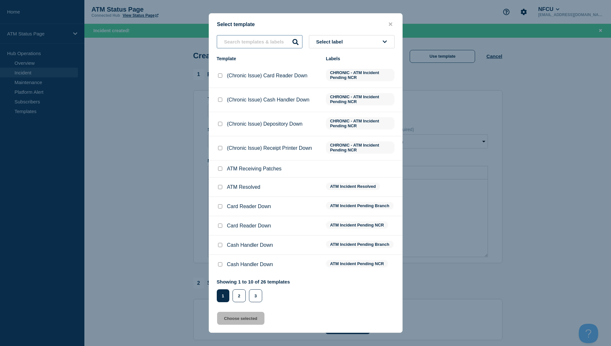
click at [257, 39] on input "text" at bounding box center [260, 41] width 86 height 13
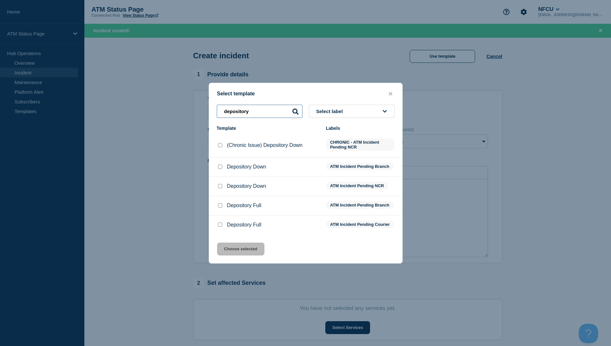
type input "depository"
click at [221, 185] on input "Depository Down checkbox" at bounding box center [220, 186] width 4 height 4
checkbox input "true"
click at [230, 250] on button "Choose selected" at bounding box center [240, 248] width 47 height 13
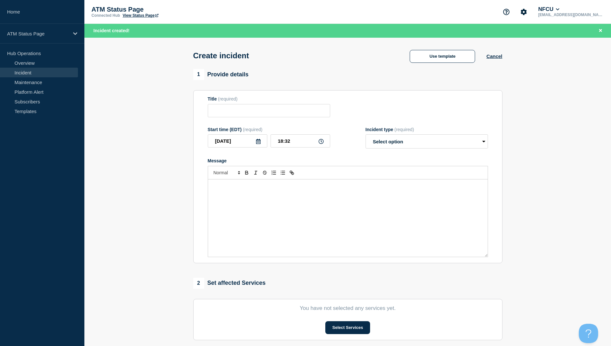
type input "Depository Down"
select select "identified"
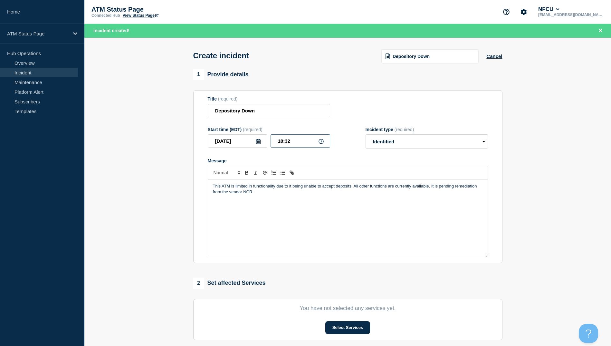
click at [297, 143] on input "18:32" at bounding box center [300, 140] width 60 height 13
type input "17:01"
click at [343, 332] on button "Select Services" at bounding box center [347, 327] width 45 height 13
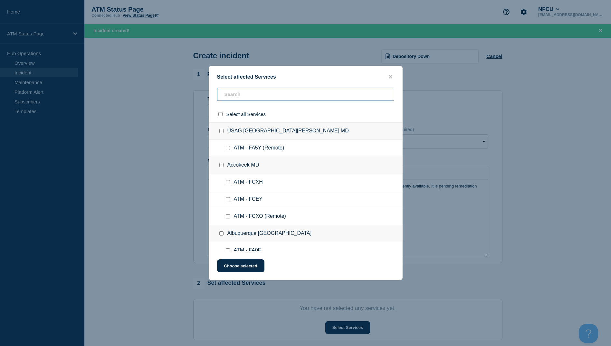
click at [235, 100] on input "text" at bounding box center [305, 94] width 177 height 13
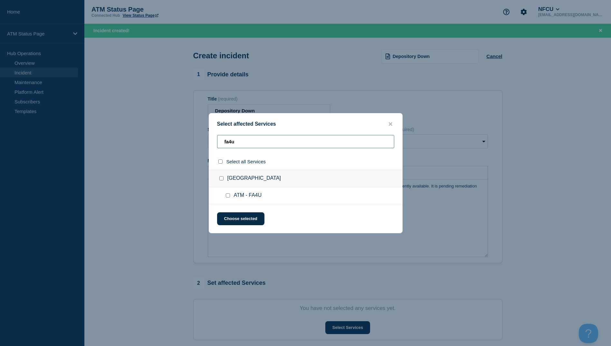
type input "fa4u"
click at [218, 163] on input "select all checkbox" at bounding box center [220, 161] width 4 height 4
checkbox input "true"
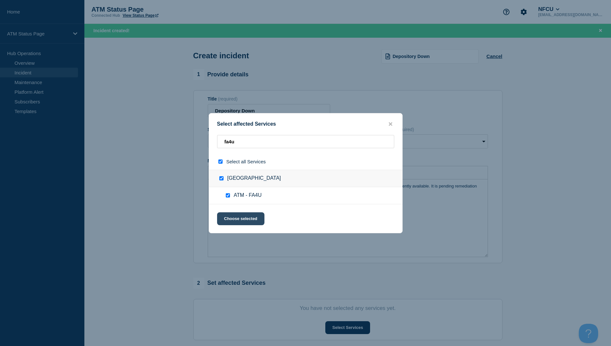
click at [237, 221] on button "Choose selected" at bounding box center [240, 218] width 47 height 13
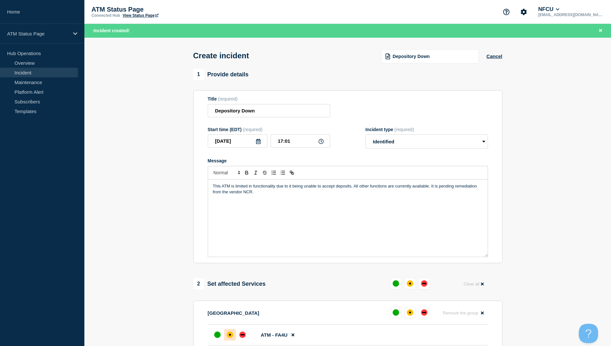
click at [229, 334] on div "affected" at bounding box center [230, 334] width 6 height 6
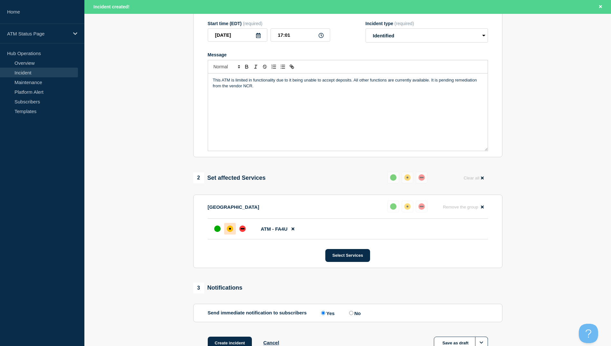
scroll to position [153, 0]
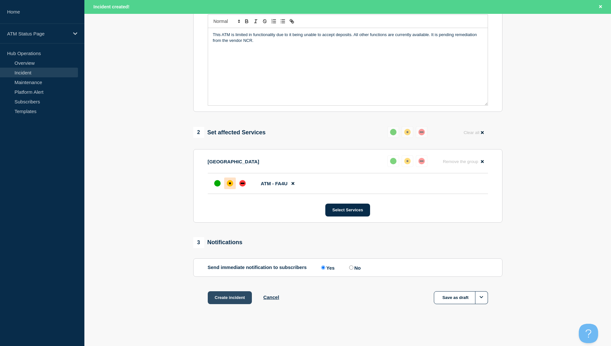
click at [227, 302] on button "Create incident" at bounding box center [230, 297] width 44 height 13
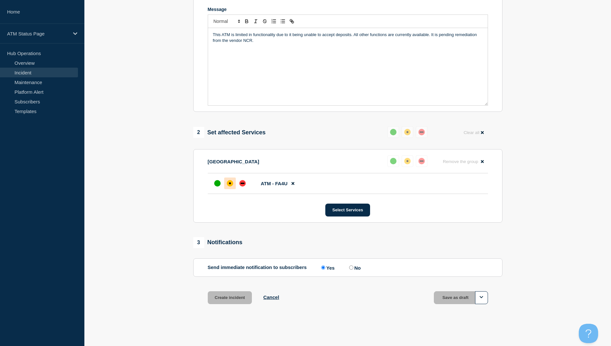
scroll to position [139, 0]
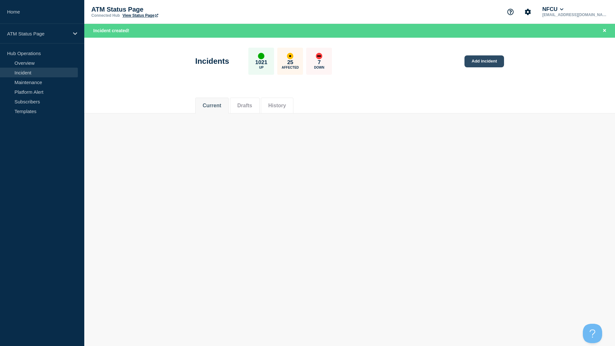
click at [479, 64] on link "Add incident" at bounding box center [485, 61] width 40 height 12
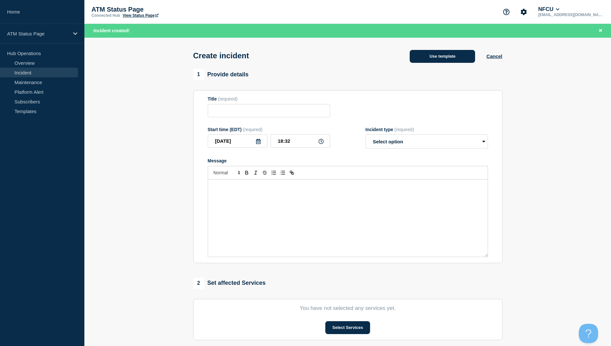
click at [443, 51] on button "Use template" at bounding box center [441, 56] width 65 height 13
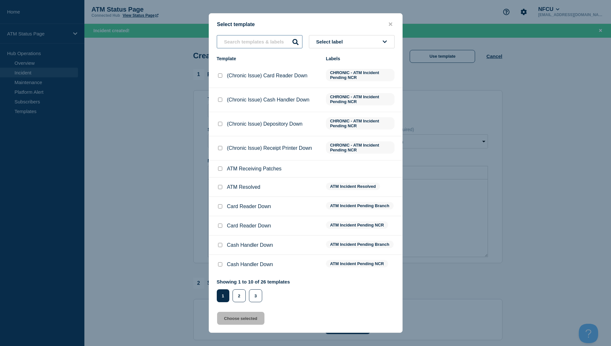
click at [246, 38] on input "text" at bounding box center [260, 41] width 86 height 13
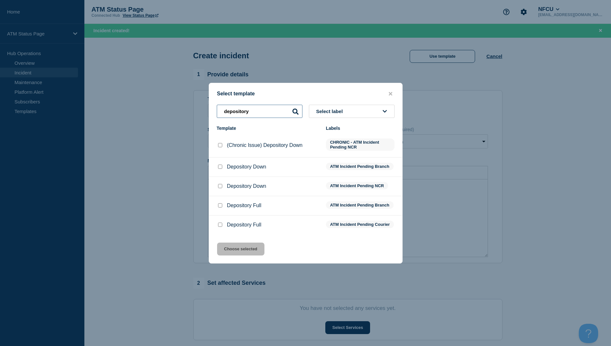
type input "depository"
click at [219, 166] on input "Depository Down checkbox" at bounding box center [220, 166] width 4 height 4
checkbox input "true"
click at [246, 255] on button "Choose selected" at bounding box center [240, 248] width 47 height 13
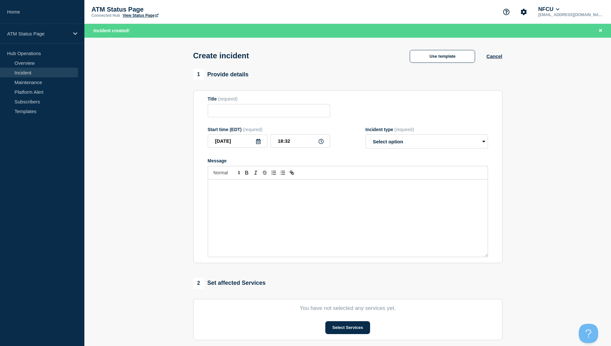
type input "Depository Down"
select select "identified"
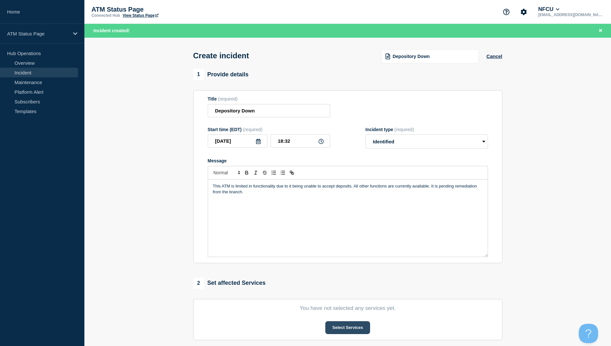
click at [334, 325] on button "Select Services" at bounding box center [347, 327] width 45 height 13
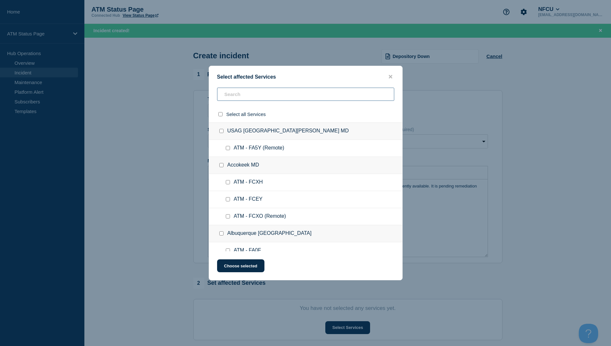
click at [237, 96] on input "text" at bounding box center [305, 94] width 177 height 13
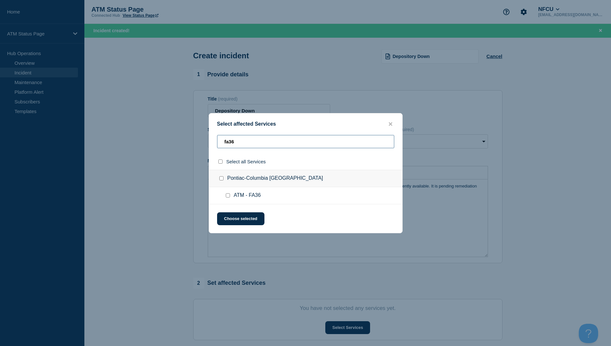
type input "fa36"
click at [220, 162] on input "select all checkbox" at bounding box center [220, 161] width 4 height 4
checkbox input "true"
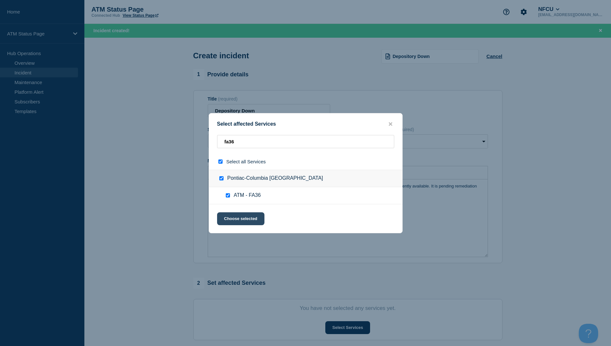
click at [242, 218] on button "Choose selected" at bounding box center [240, 218] width 47 height 13
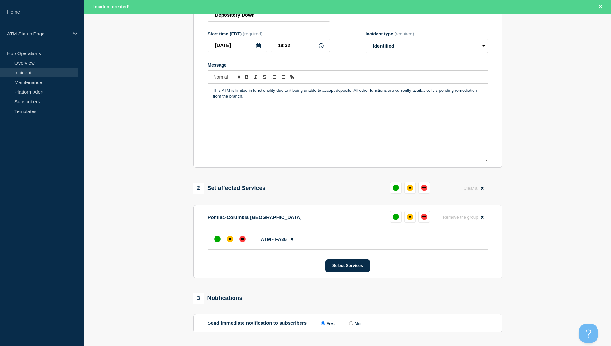
scroll to position [153, 0]
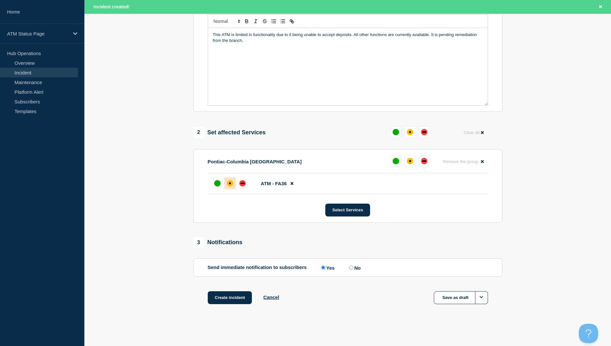
click at [224, 183] on div at bounding box center [230, 183] width 12 height 12
click at [227, 299] on button "Create incident" at bounding box center [230, 297] width 44 height 13
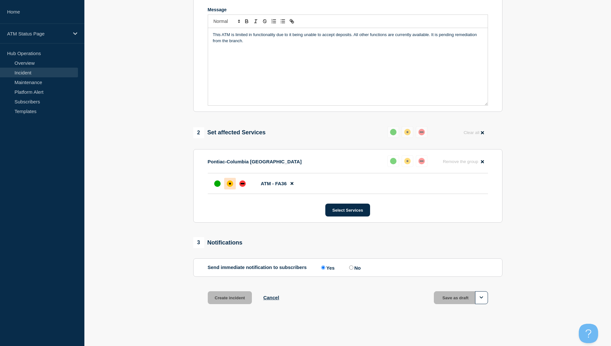
scroll to position [139, 0]
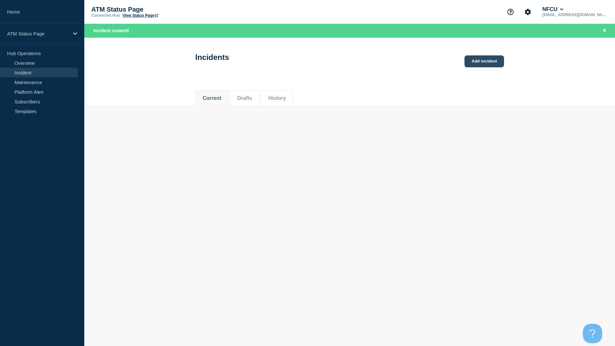
click at [482, 65] on link "Add incident" at bounding box center [485, 61] width 40 height 12
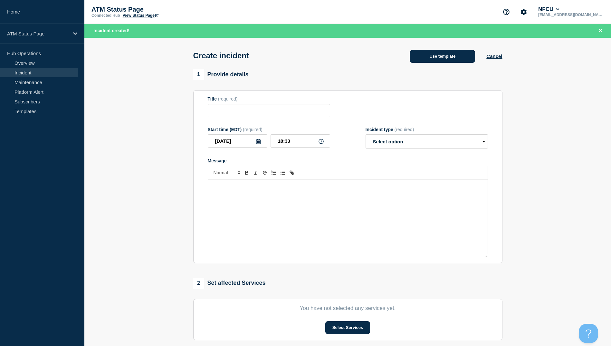
click at [449, 55] on button "Use template" at bounding box center [441, 56] width 65 height 13
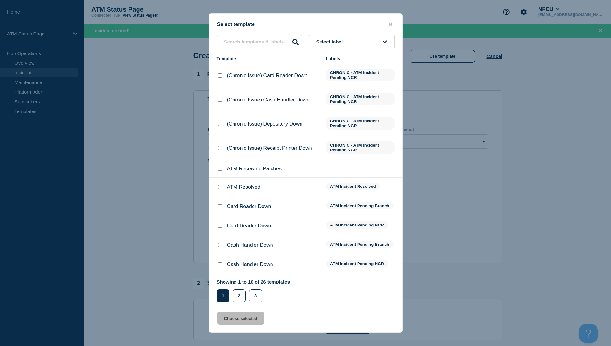
click at [252, 44] on input "text" at bounding box center [260, 41] width 86 height 13
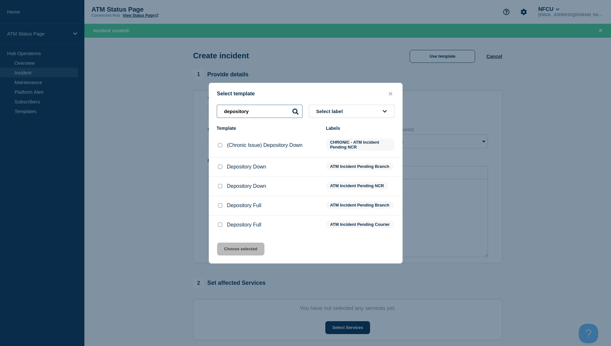
type input "depository"
click at [217, 166] on div at bounding box center [220, 166] width 6 height 6
click at [221, 166] on input "Depository Down checkbox" at bounding box center [220, 166] width 4 height 4
checkbox input "true"
click at [241, 246] on button "Choose selected" at bounding box center [240, 248] width 47 height 13
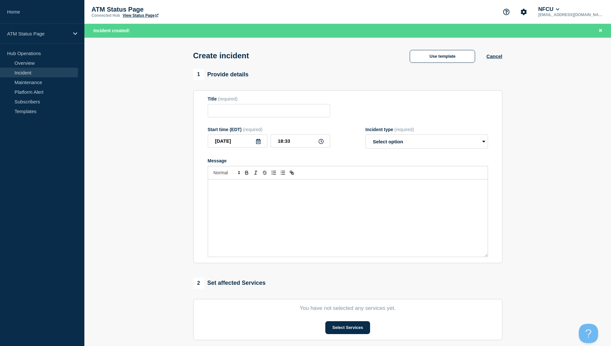
type input "Depository Down"
select select "identified"
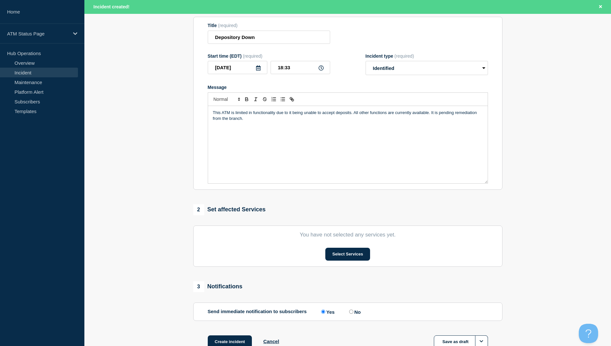
scroll to position [119, 0]
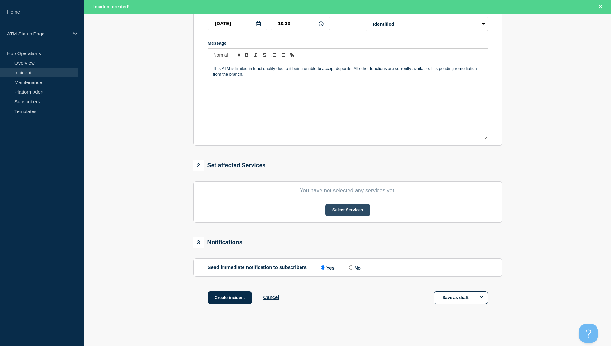
click at [349, 211] on button "Select Services" at bounding box center [347, 209] width 45 height 13
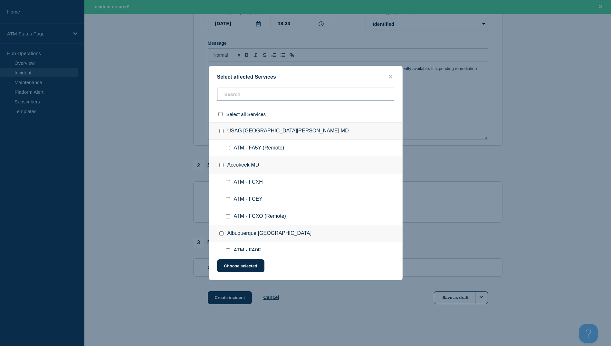
click at [235, 96] on input "text" at bounding box center [305, 94] width 177 height 13
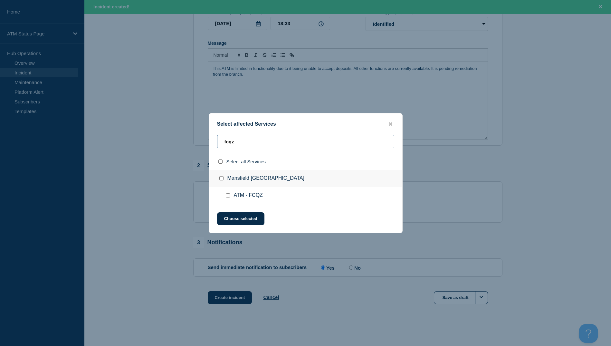
type input "fcqz"
click at [220, 164] on div at bounding box center [221, 161] width 9 height 6
click at [219, 158] on div "Select all Services" at bounding box center [305, 161] width 193 height 16
click at [219, 160] on input "select all checkbox" at bounding box center [220, 161] width 4 height 4
checkbox input "true"
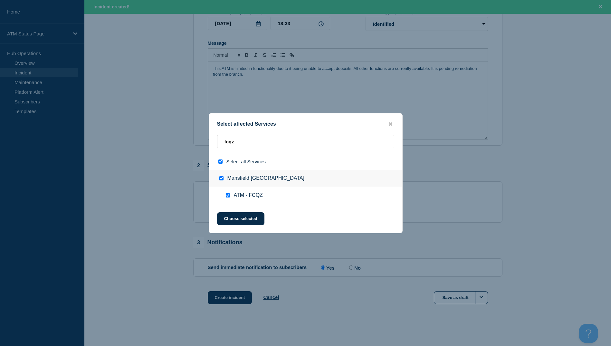
checkbox input "true"
click at [231, 215] on button "Choose selected" at bounding box center [240, 218] width 47 height 13
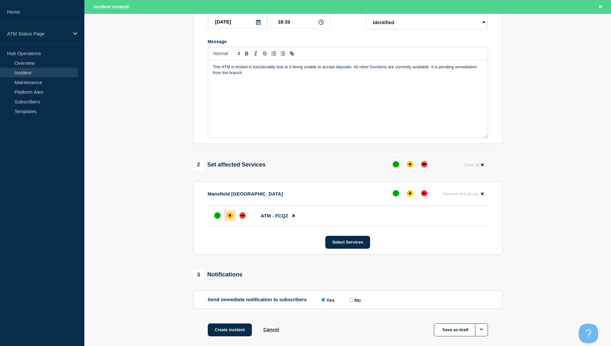
click at [231, 216] on div "affected" at bounding box center [230, 215] width 6 height 6
click at [241, 332] on button "Create incident" at bounding box center [230, 329] width 44 height 13
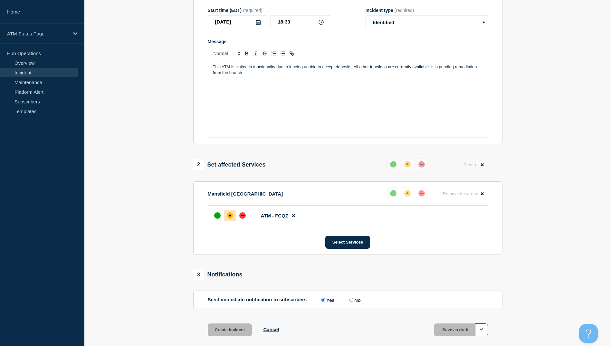
scroll to position [105, 0]
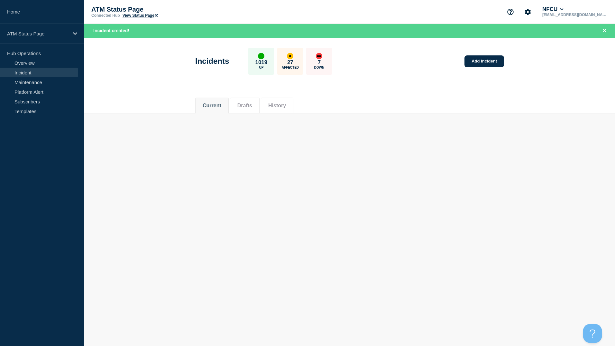
click at [464, 56] on div "Incidents 1019 Up 27 Affected 7 Down Add incident" at bounding box center [349, 58] width 323 height 39
drag, startPoint x: 464, startPoint y: 56, endPoint x: 470, endPoint y: 59, distance: 6.6
click at [470, 59] on link "Add incident" at bounding box center [485, 61] width 40 height 12
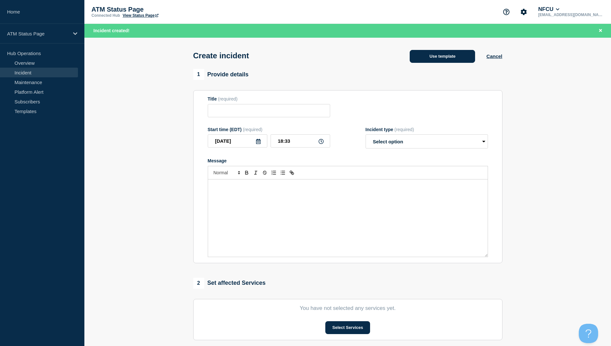
click at [456, 54] on button "Use template" at bounding box center [441, 56] width 65 height 13
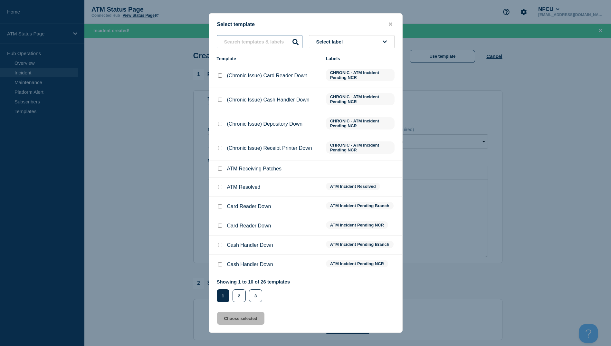
click at [278, 40] on input "text" at bounding box center [260, 41] width 86 height 13
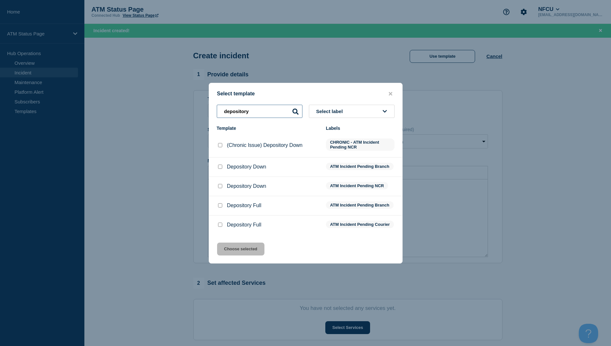
type input "depository"
click at [219, 186] on input "Depository Down checkbox" at bounding box center [220, 186] width 4 height 4
checkbox input "true"
click at [250, 252] on button "Choose selected" at bounding box center [240, 248] width 47 height 13
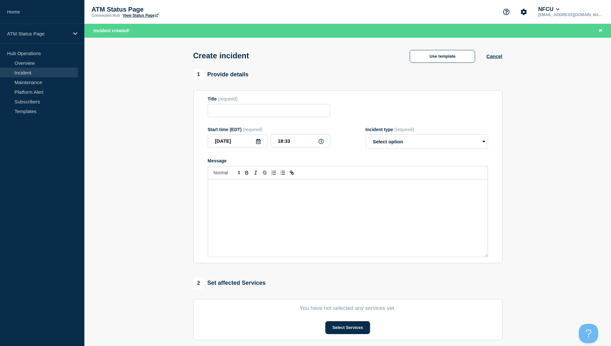
type input "Depository Down"
select select "identified"
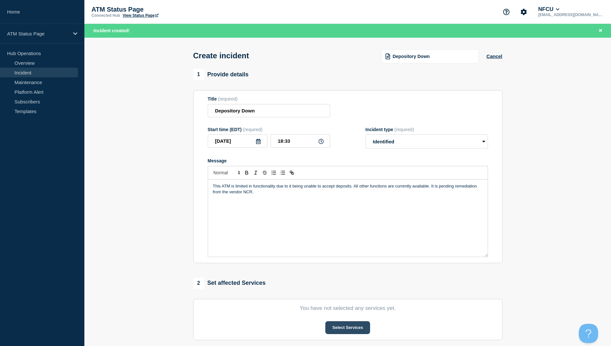
click at [340, 331] on button "Select Services" at bounding box center [347, 327] width 45 height 13
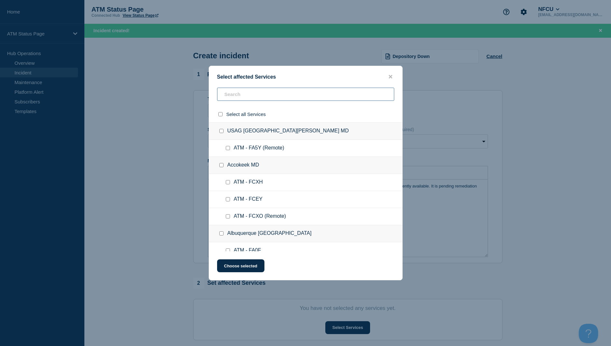
click at [244, 91] on input "text" at bounding box center [305, 94] width 177 height 13
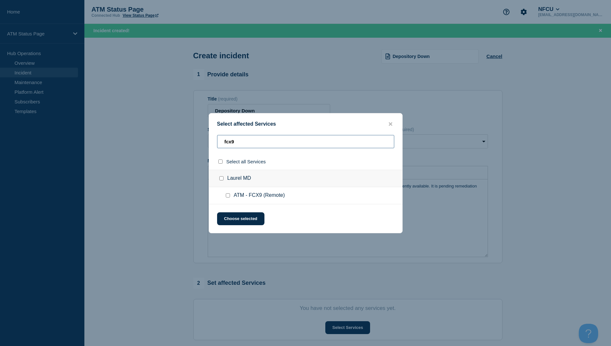
type input "fcx9"
click at [223, 164] on div at bounding box center [221, 161] width 9 height 6
click at [223, 163] on div at bounding box center [221, 161] width 9 height 6
click at [219, 161] on input "select all checkbox" at bounding box center [220, 161] width 4 height 4
checkbox input "true"
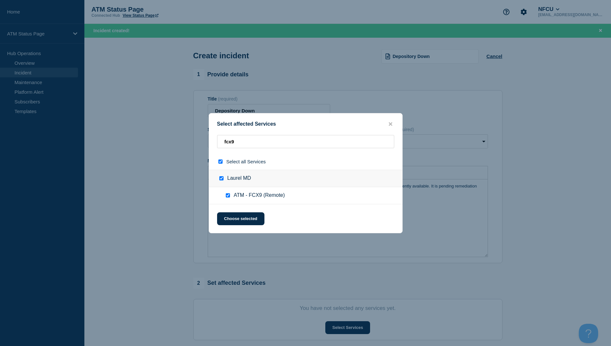
checkbox input "true"
click at [236, 217] on button "Choose selected" at bounding box center [240, 218] width 47 height 13
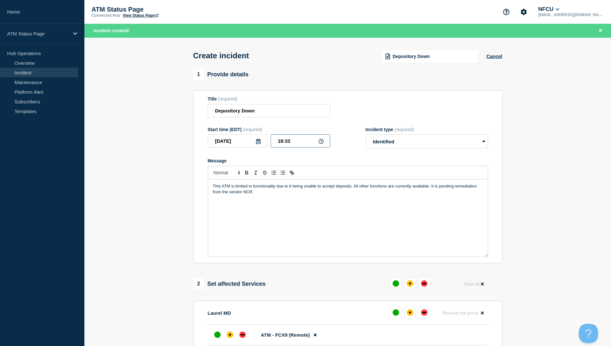
click at [300, 144] on input "18:33" at bounding box center [300, 140] width 60 height 13
type input "17:34"
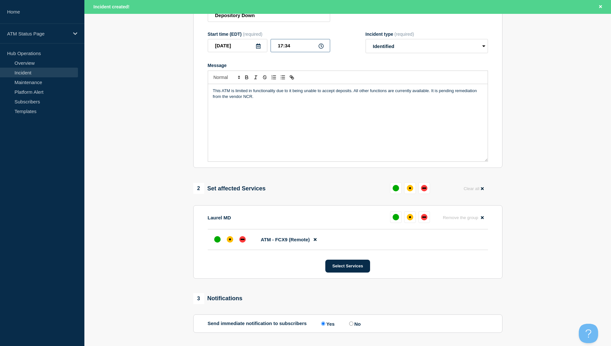
scroll to position [153, 0]
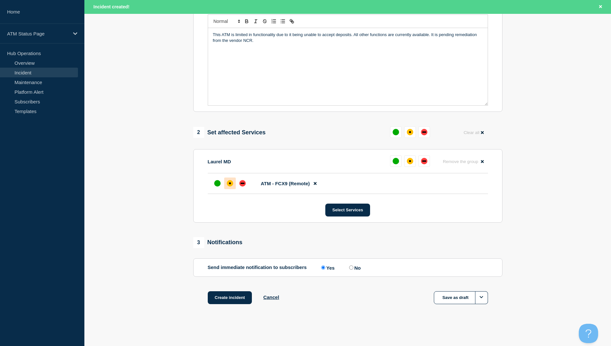
click at [229, 178] on div at bounding box center [230, 183] width 12 height 12
click at [228, 298] on button "Create incident" at bounding box center [230, 297] width 44 height 13
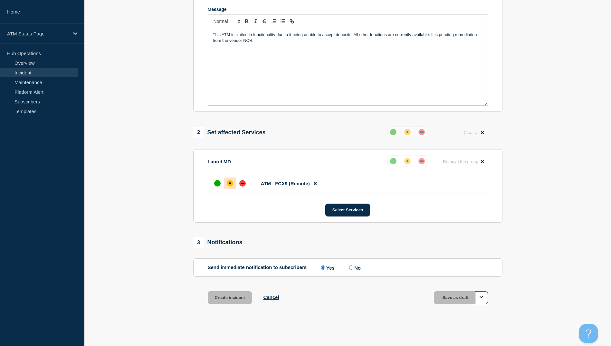
scroll to position [139, 0]
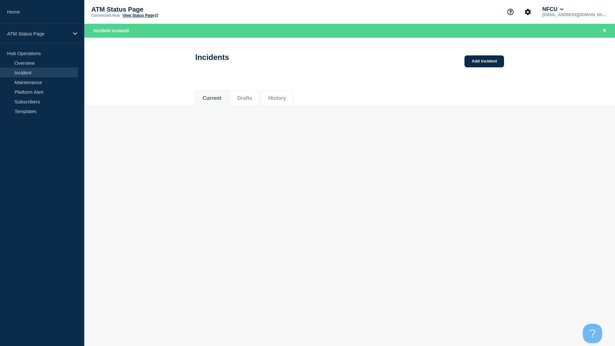
click at [485, 69] on div "Incidents Add incident" at bounding box center [349, 55] width 323 height 32
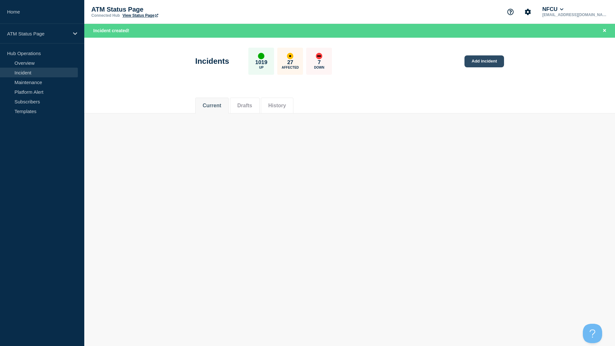
click at [490, 66] on link "Add incident" at bounding box center [485, 61] width 40 height 12
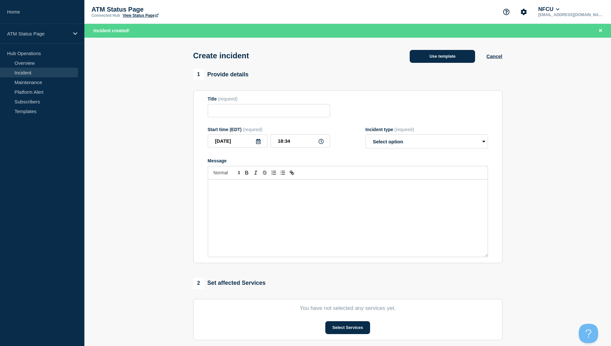
click at [464, 61] on button "Use template" at bounding box center [441, 56] width 65 height 13
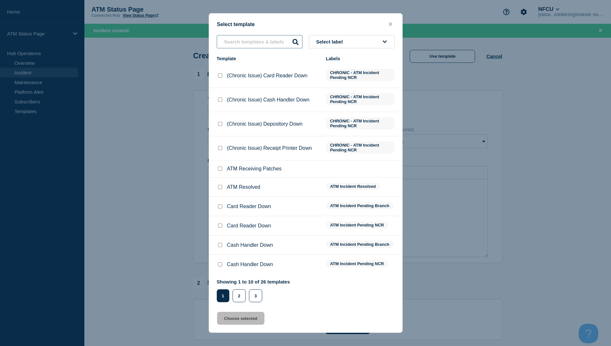
click at [252, 47] on input "text" at bounding box center [260, 41] width 86 height 13
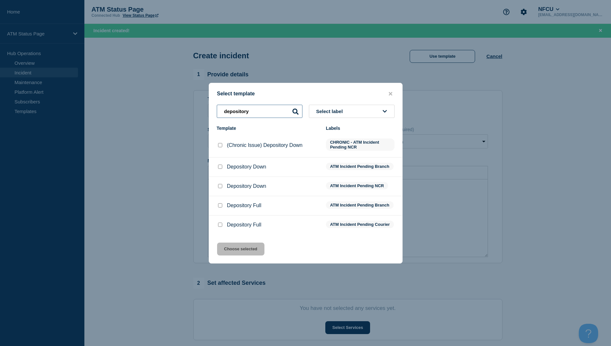
type input "depository"
click at [217, 184] on div at bounding box center [220, 186] width 6 height 6
click at [218, 184] on input "Depository Down checkbox" at bounding box center [220, 186] width 4 height 4
checkbox input "true"
click at [241, 247] on button "Choose selected" at bounding box center [240, 248] width 47 height 13
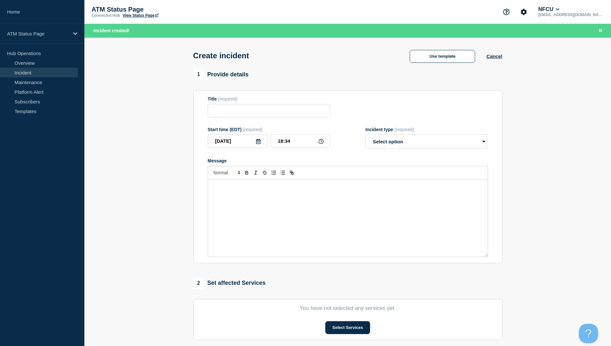
type input "Depository Down"
select select "identified"
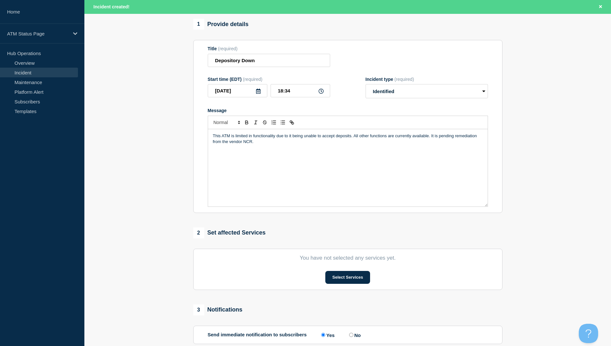
scroll to position [119, 0]
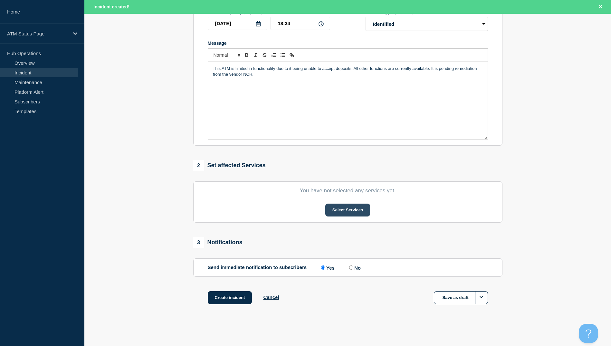
click at [344, 210] on button "Select Services" at bounding box center [347, 209] width 45 height 13
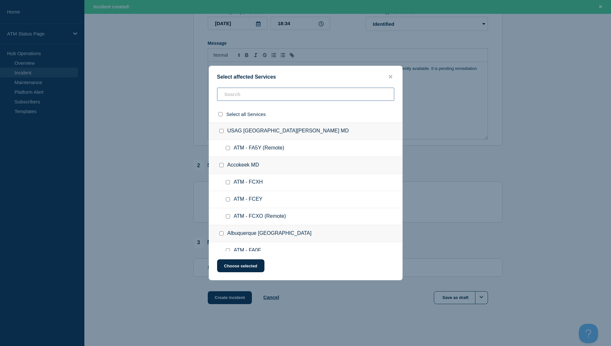
click at [237, 95] on input "text" at bounding box center [305, 94] width 177 height 13
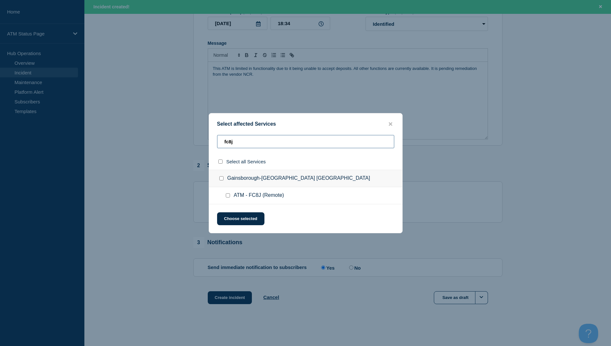
type input "fc8j"
click at [220, 162] on input "select all checkbox" at bounding box center [220, 161] width 4 height 4
checkbox input "true"
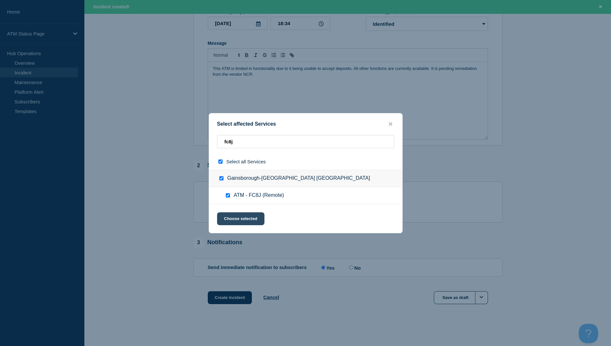
click at [238, 218] on button "Choose selected" at bounding box center [240, 218] width 47 height 13
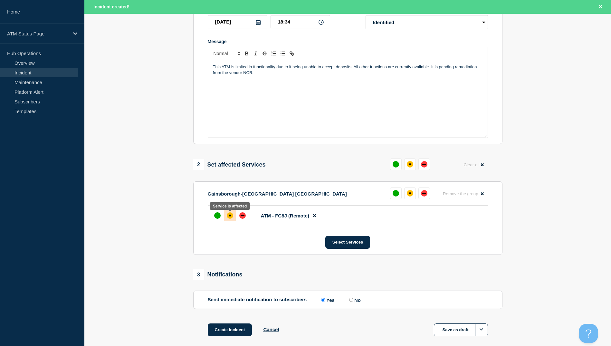
click at [228, 219] on div "affected" at bounding box center [230, 215] width 6 height 6
click at [292, 25] on input "18:34" at bounding box center [300, 21] width 60 height 13
type input "18:01"
click at [229, 338] on div "Create incident Cancel Save as draft" at bounding box center [347, 337] width 309 height 29
click at [230, 335] on button "Create incident" at bounding box center [230, 329] width 44 height 13
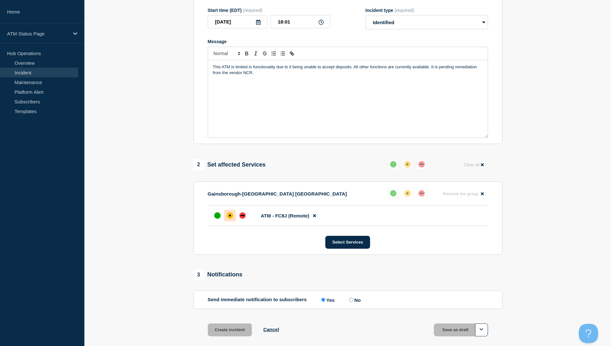
scroll to position [105, 0]
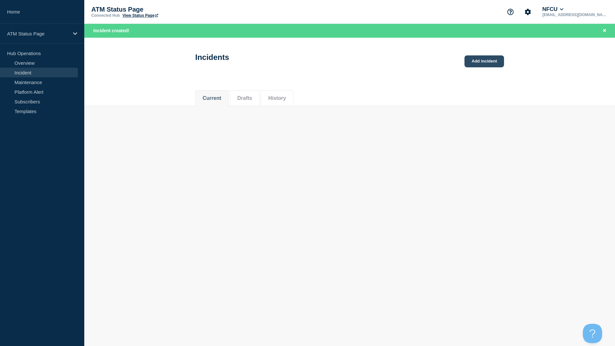
click at [487, 64] on link "Add incident" at bounding box center [485, 61] width 40 height 12
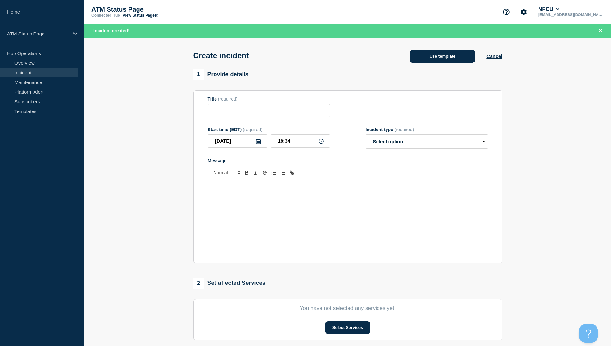
click at [423, 60] on button "Use template" at bounding box center [441, 56] width 65 height 13
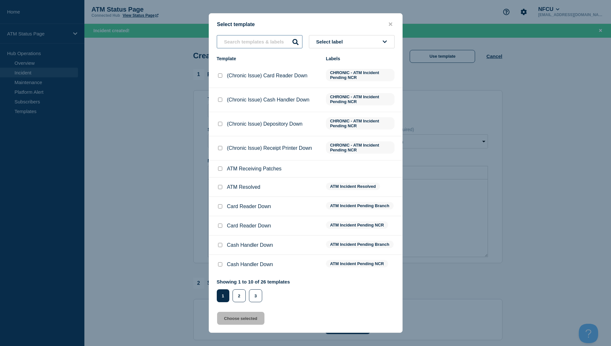
click at [264, 47] on input "text" at bounding box center [260, 41] width 86 height 13
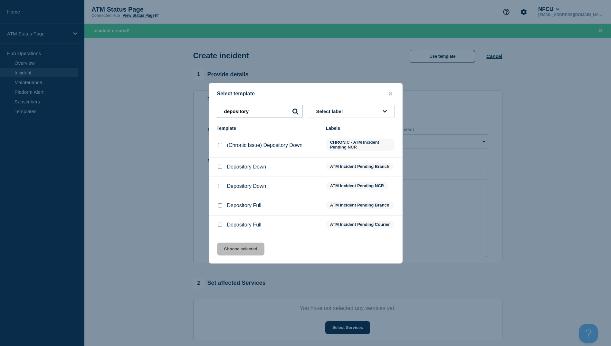
type input "depository"
click at [220, 184] on input "Depository Down checkbox" at bounding box center [220, 186] width 4 height 4
checkbox input "true"
click at [220, 166] on input "Depository Down checkbox" at bounding box center [220, 166] width 4 height 4
checkbox input "true"
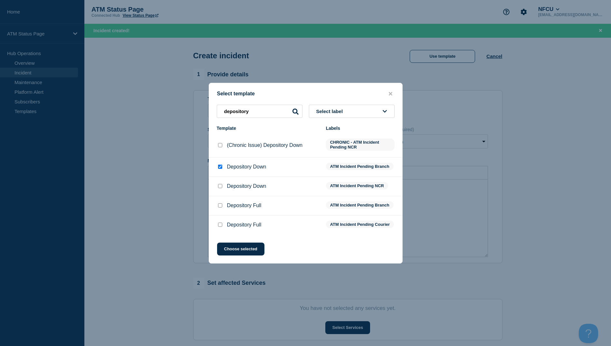
checkbox input "false"
click at [243, 255] on button "Choose selected" at bounding box center [240, 248] width 47 height 13
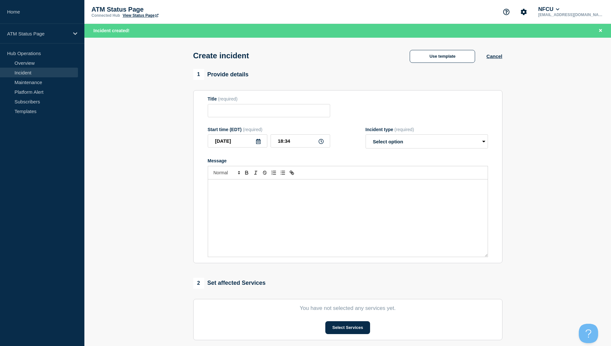
type input "Depository Down"
select select "identified"
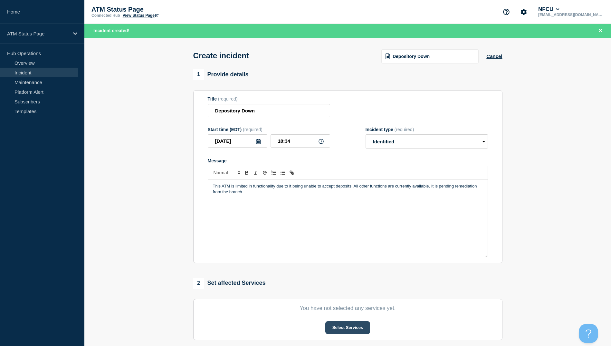
click at [342, 326] on button "Select Services" at bounding box center [347, 327] width 45 height 13
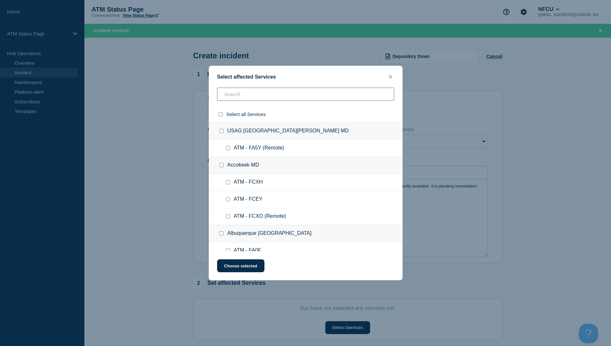
click at [246, 98] on input "text" at bounding box center [305, 94] width 177 height 13
click at [251, 101] on input "text" at bounding box center [305, 94] width 177 height 13
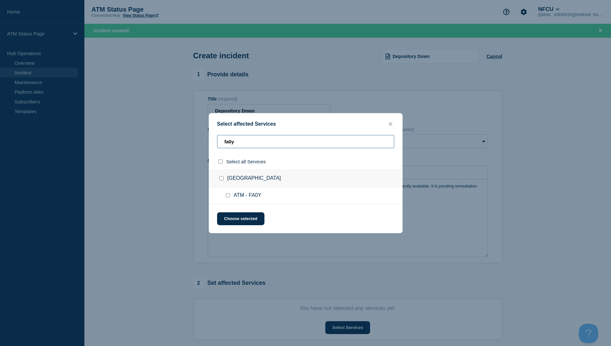
type input "fa0y"
click at [221, 162] on input "select all checkbox" at bounding box center [220, 161] width 4 height 4
checkbox input "true"
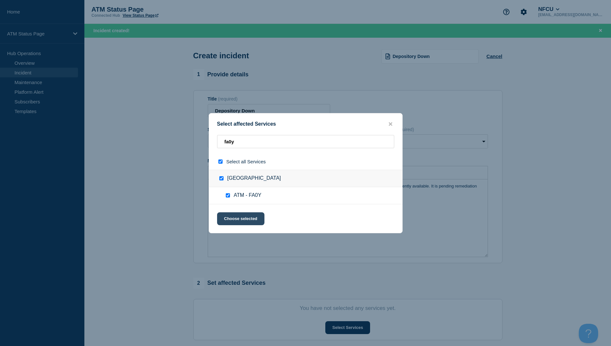
click at [239, 218] on button "Choose selected" at bounding box center [240, 218] width 47 height 13
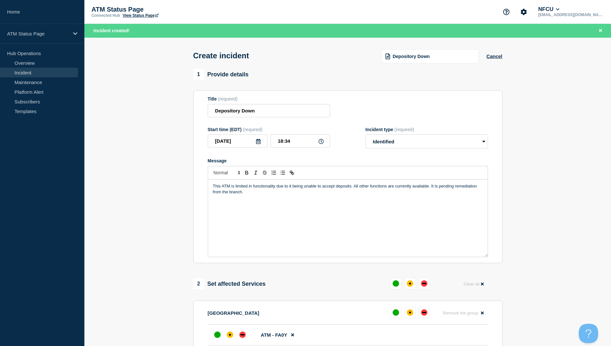
scroll to position [64, 0]
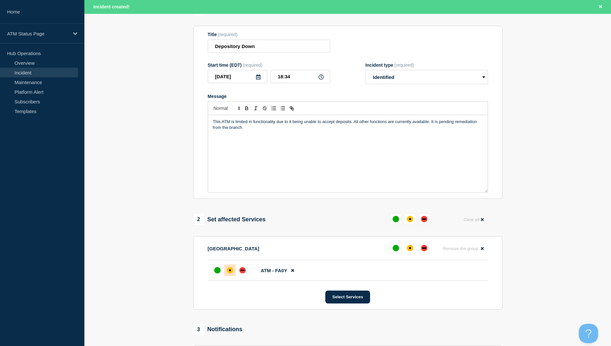
click at [231, 273] on div "affected" at bounding box center [230, 270] width 6 height 6
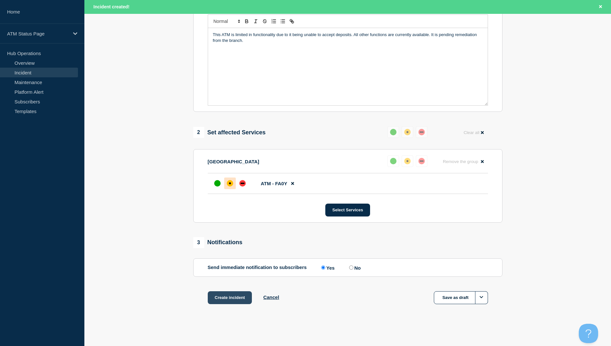
click at [231, 295] on button "Create incident" at bounding box center [230, 297] width 44 height 13
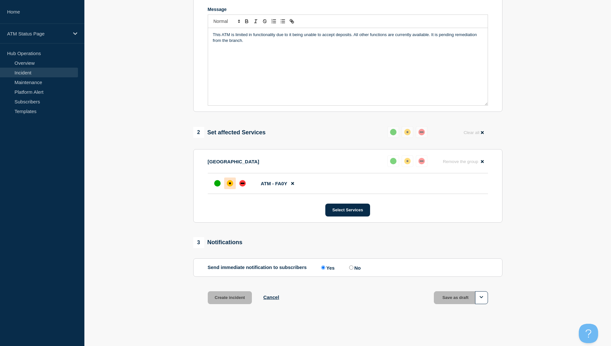
scroll to position [139, 0]
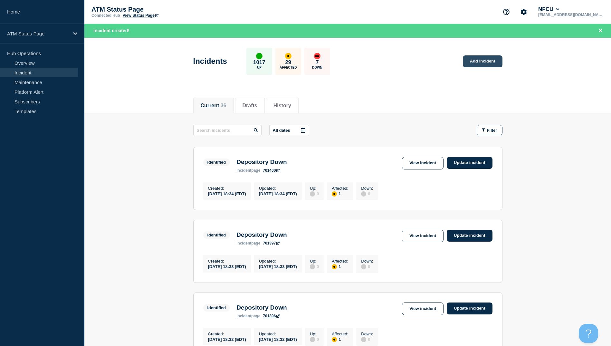
click at [475, 62] on link "Add incident" at bounding box center [482, 61] width 40 height 12
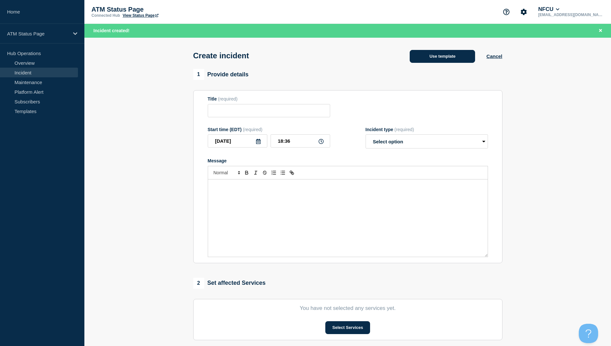
click at [460, 58] on button "Use template" at bounding box center [441, 56] width 65 height 13
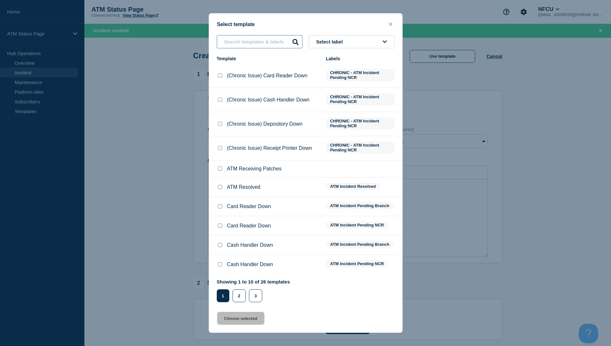
click at [239, 38] on input "text" at bounding box center [260, 41] width 86 height 13
type input "f"
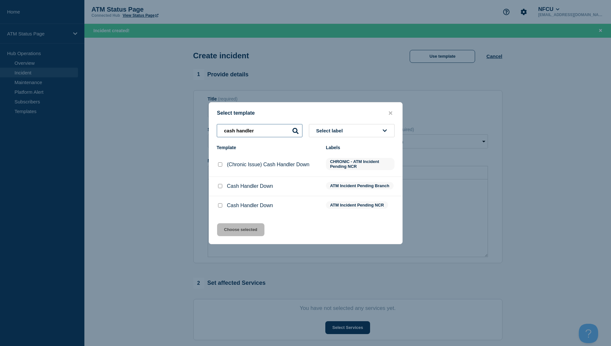
type input "cash handler"
click at [217, 189] on div at bounding box center [220, 186] width 6 height 6
drag, startPoint x: 217, startPoint y: 189, endPoint x: 220, endPoint y: 186, distance: 4.6
click at [220, 186] on input "Cash Handler Down checkbox" at bounding box center [220, 186] width 4 height 4
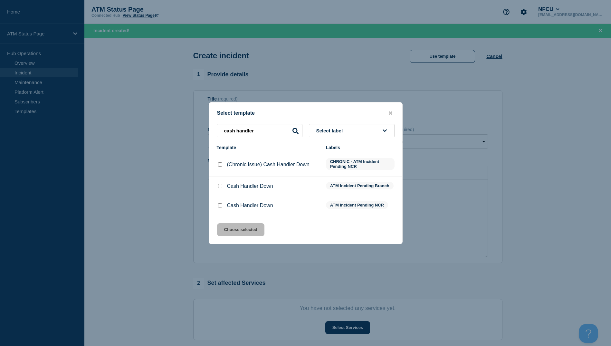
checkbox input "true"
click at [249, 230] on button "Choose selected" at bounding box center [240, 229] width 47 height 13
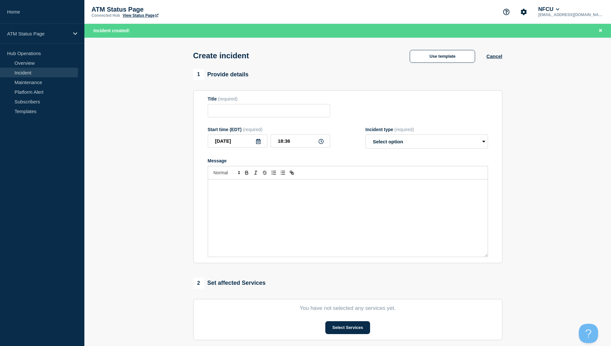
type input "Cash Handler Down"
select select "identified"
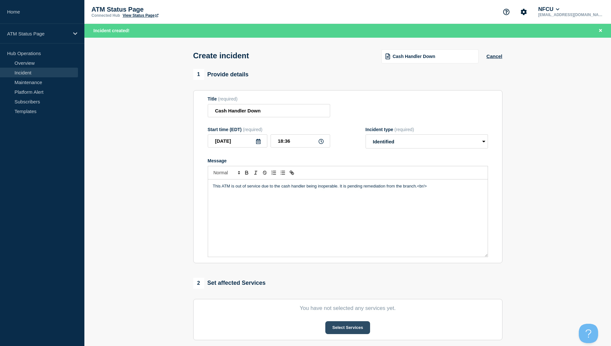
click at [350, 334] on button "Select Services" at bounding box center [347, 327] width 45 height 13
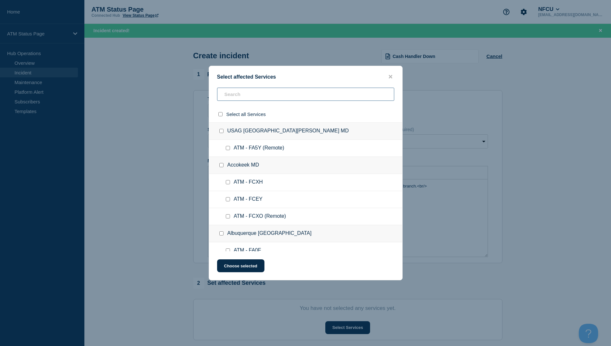
click at [237, 97] on input "text" at bounding box center [305, 94] width 177 height 13
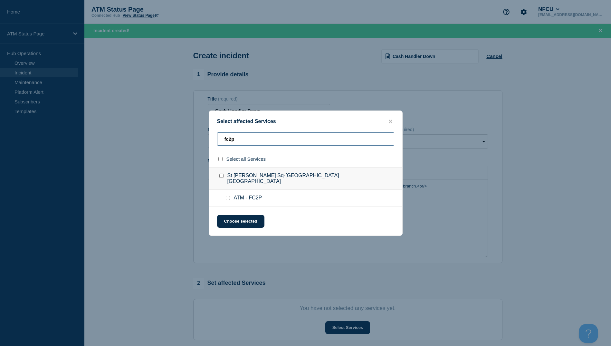
type input "fc2p"
click at [219, 160] on input "select all checkbox" at bounding box center [220, 159] width 4 height 4
checkbox input "true"
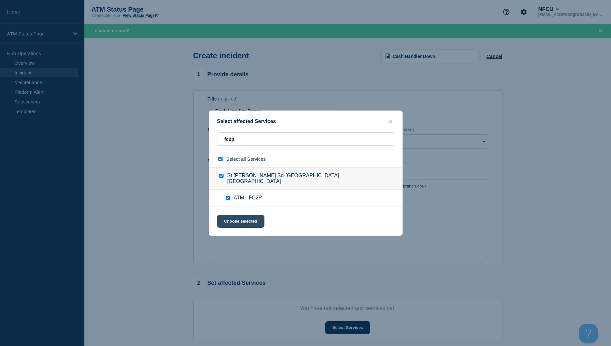
click at [244, 219] on button "Choose selected" at bounding box center [240, 221] width 47 height 13
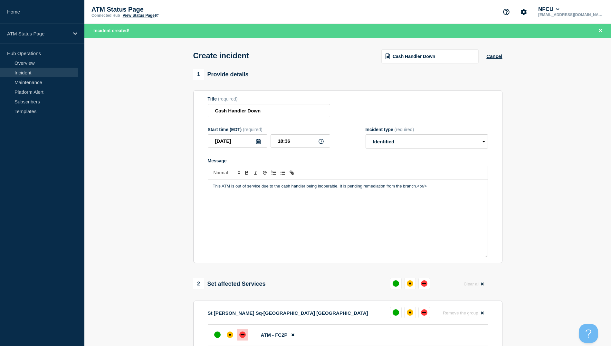
click at [242, 333] on div "down" at bounding box center [242, 334] width 6 height 6
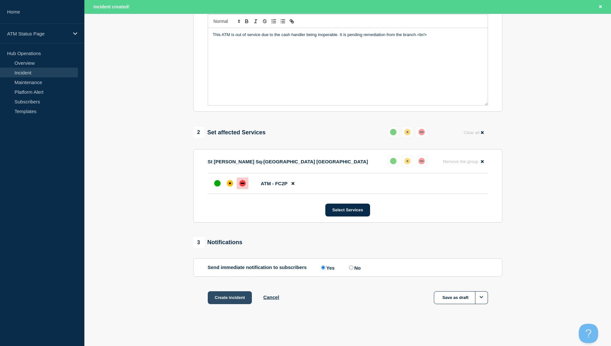
click at [218, 303] on button "Create incident" at bounding box center [230, 297] width 44 height 13
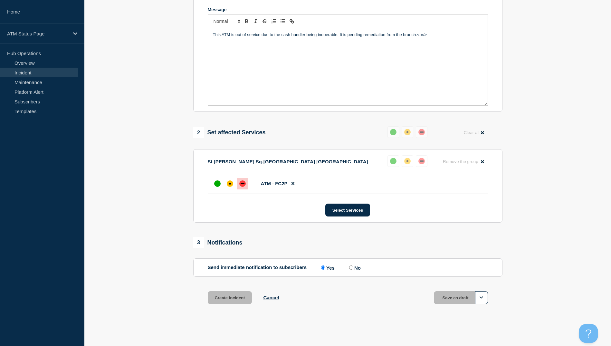
scroll to position [139, 0]
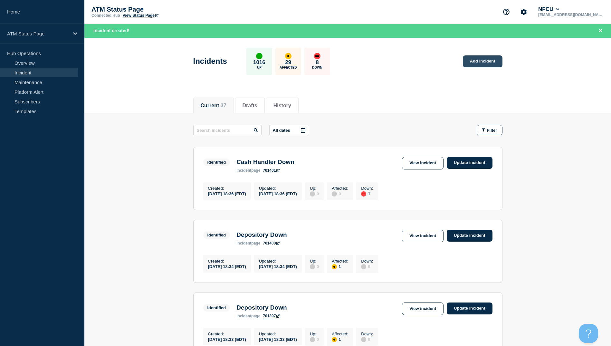
click at [477, 57] on link "Add incident" at bounding box center [482, 61] width 40 height 12
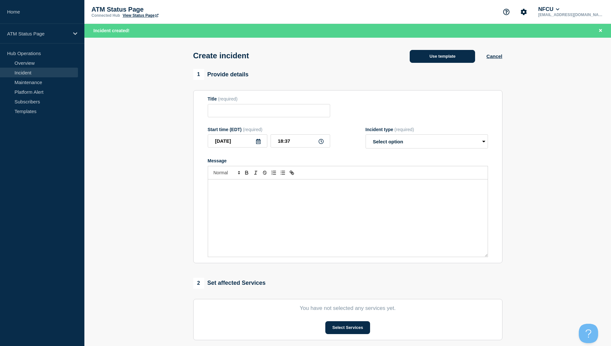
click at [462, 57] on button "Use template" at bounding box center [441, 56] width 65 height 13
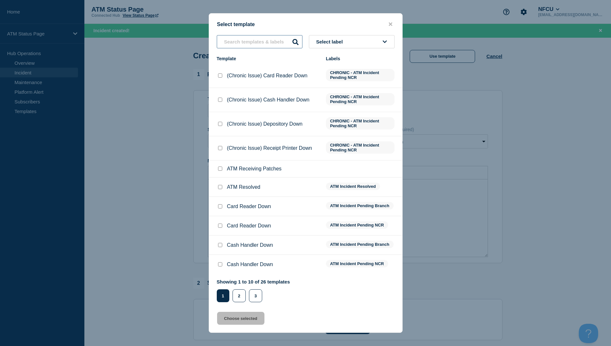
click at [230, 44] on input "text" at bounding box center [260, 41] width 86 height 13
type input "a"
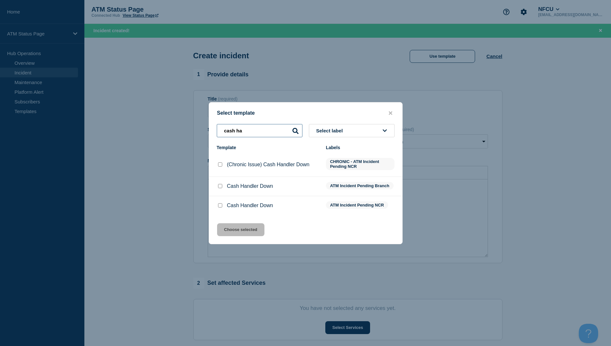
type input "cash ha"
click at [222, 186] on div at bounding box center [220, 186] width 6 height 6
click at [219, 186] on input "Cash Handler Down checkbox" at bounding box center [220, 186] width 4 height 4
checkbox input "true"
click at [218, 209] on div at bounding box center [220, 205] width 6 height 6
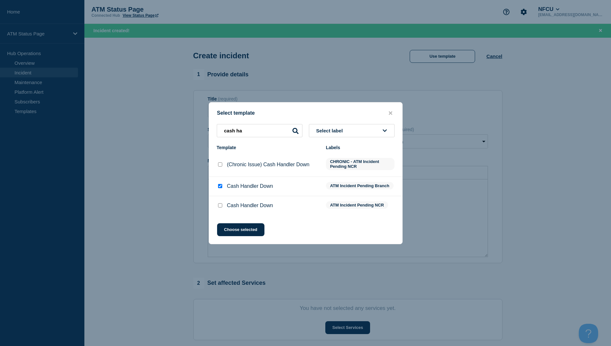
click at [219, 207] on input "Cash Handler Down checkbox" at bounding box center [220, 205] width 4 height 4
checkbox input "true"
checkbox input "false"
click at [230, 225] on button "Choose selected" at bounding box center [240, 229] width 47 height 13
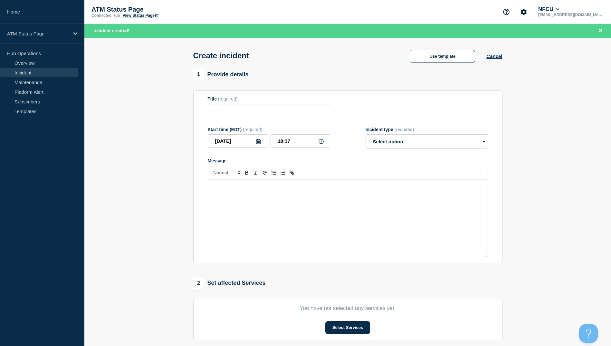
type input "Cash Handler Down"
select select "identified"
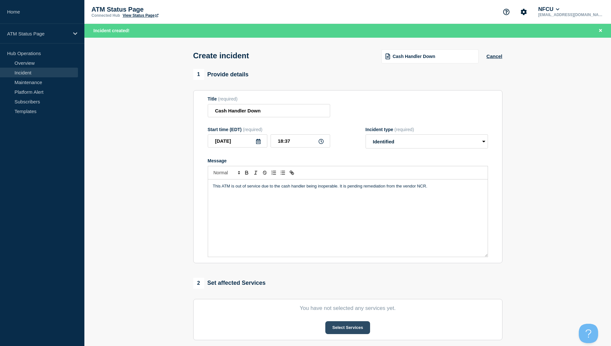
click at [337, 327] on button "Select Services" at bounding box center [347, 327] width 45 height 13
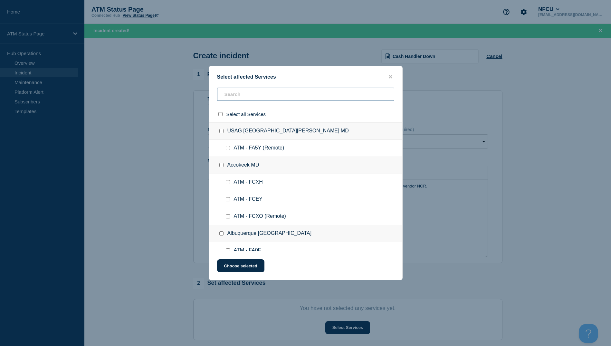
click at [244, 95] on input "text" at bounding box center [305, 94] width 177 height 13
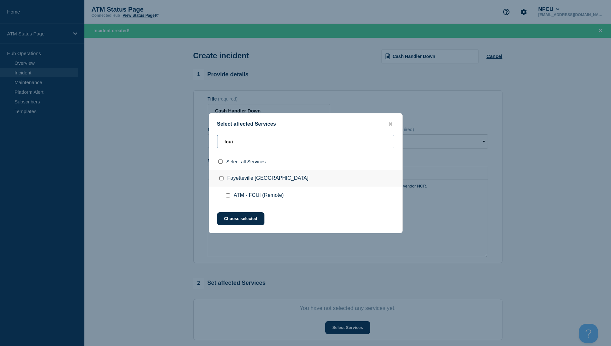
type input "fcui"
click at [218, 163] on div at bounding box center [221, 161] width 9 height 6
click at [219, 162] on input "select all checkbox" at bounding box center [220, 161] width 4 height 4
checkbox input "true"
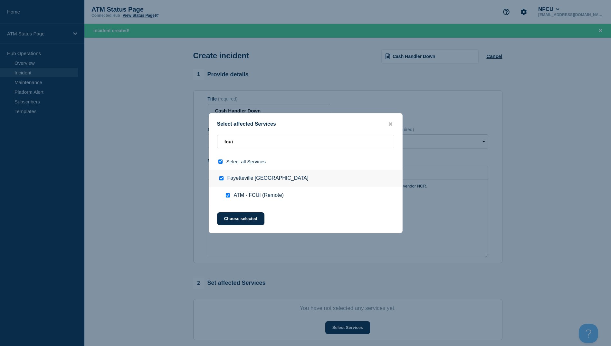
checkbox input "true"
click at [238, 213] on button "Choose selected" at bounding box center [240, 218] width 47 height 13
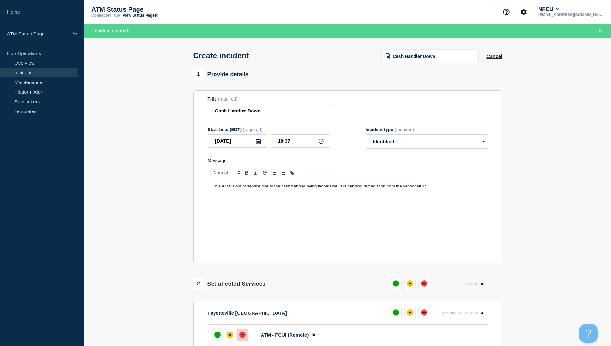
click at [243, 335] on div "down" at bounding box center [242, 334] width 6 height 6
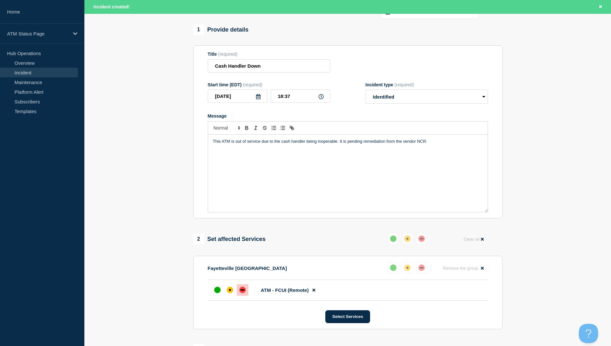
scroll to position [153, 0]
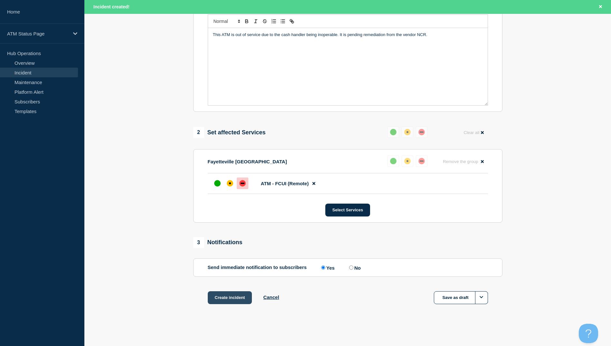
click at [223, 298] on button "Create incident" at bounding box center [230, 297] width 44 height 13
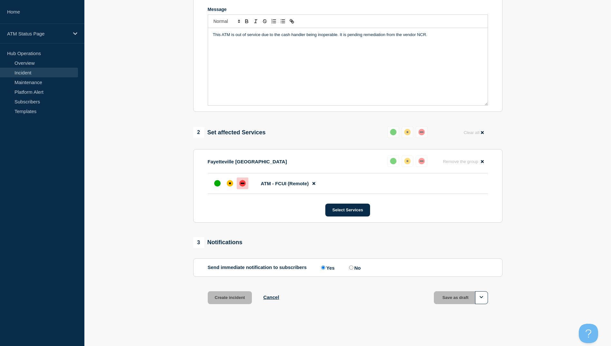
scroll to position [139, 0]
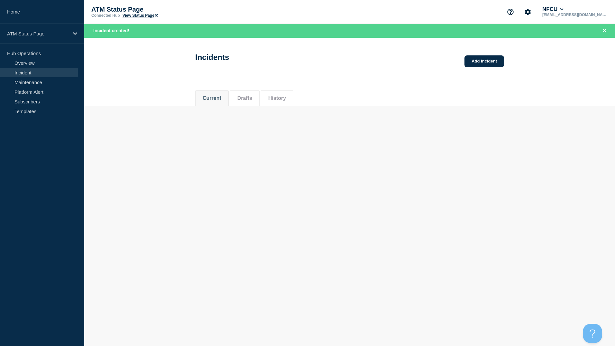
click at [491, 53] on div "Incidents Add incident" at bounding box center [349, 55] width 323 height 32
click at [490, 68] on div "Incidents Add incident" at bounding box center [349, 55] width 323 height 32
click at [490, 63] on link "Add incident" at bounding box center [485, 61] width 40 height 12
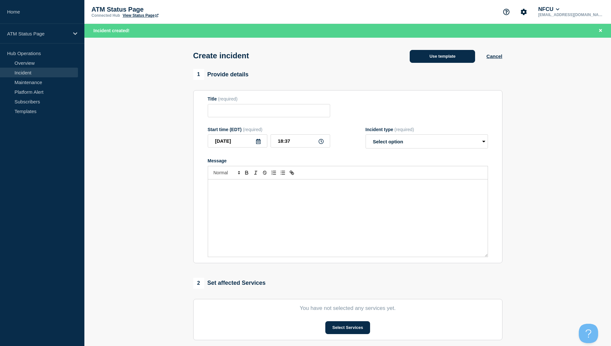
click at [443, 58] on button "Use template" at bounding box center [441, 56] width 65 height 13
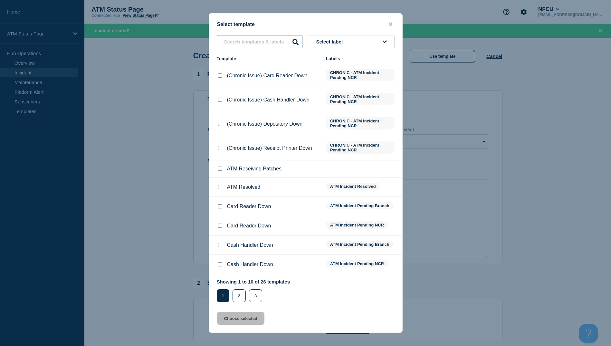
drag, startPoint x: 265, startPoint y: 42, endPoint x: 271, endPoint y: 47, distance: 7.8
click at [265, 42] on input "text" at bounding box center [260, 41] width 86 height 13
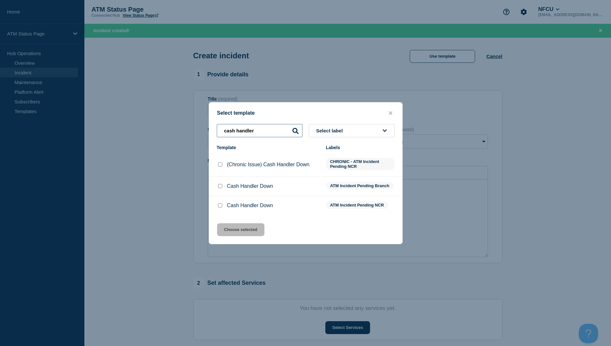
type input "cash handler"
click at [219, 188] on input "Cash Handler Down checkbox" at bounding box center [220, 186] width 4 height 4
checkbox input "true"
click at [238, 240] on div "Select template cash handler Select label Template Labels (Chronic Issue) Cash …" at bounding box center [306, 173] width 194 height 142
click at [239, 235] on button "Choose selected" at bounding box center [240, 229] width 47 height 13
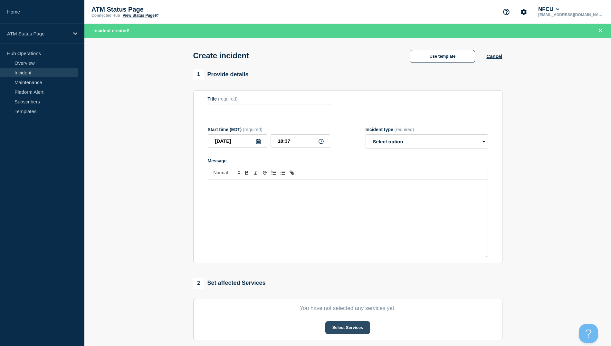
type input "Cash Handler Down"
select select "identified"
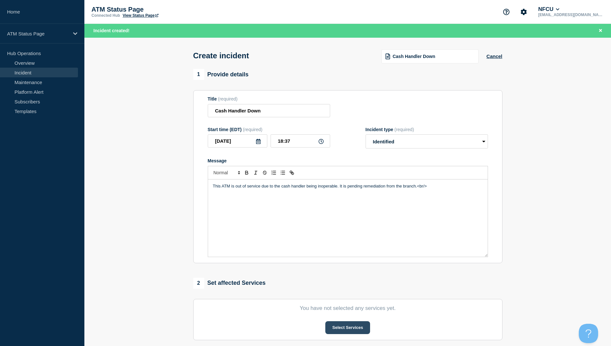
click at [334, 328] on button "Select Services" at bounding box center [347, 327] width 45 height 13
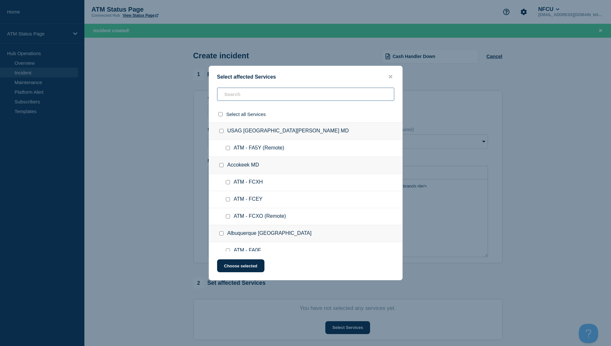
click at [266, 92] on input "text" at bounding box center [305, 94] width 177 height 13
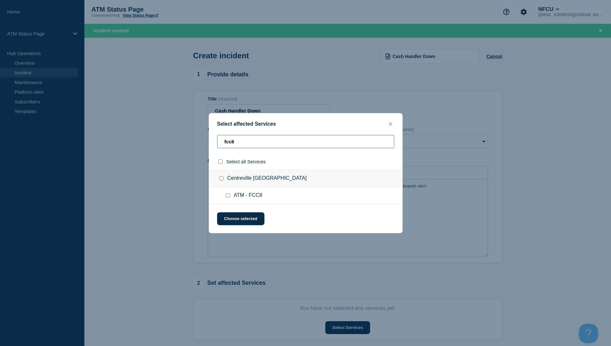
type input "fcc8"
click at [222, 162] on input "select all checkbox" at bounding box center [220, 161] width 4 height 4
checkbox input "true"
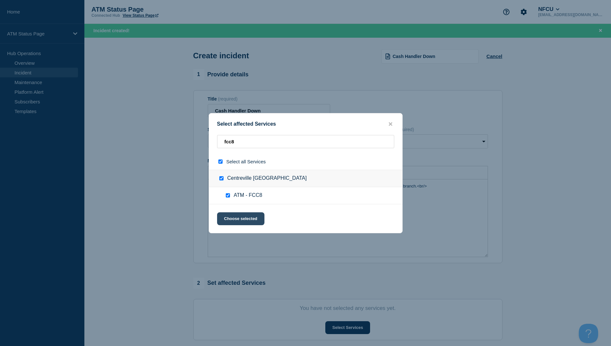
click at [240, 221] on button "Choose selected" at bounding box center [240, 218] width 47 height 13
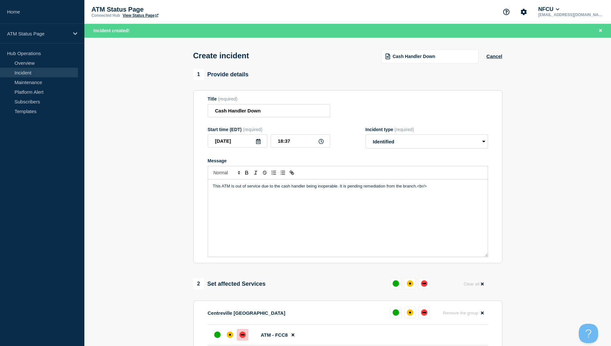
click at [242, 330] on div at bounding box center [243, 335] width 12 height 12
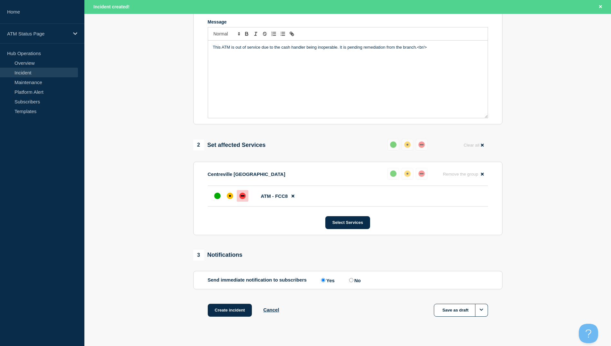
scroll to position [153, 0]
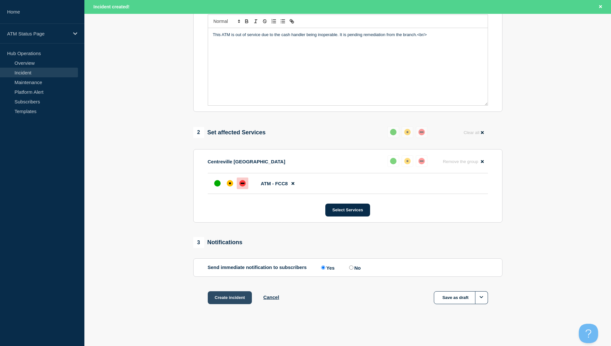
click at [233, 301] on button "Create incident" at bounding box center [230, 297] width 44 height 13
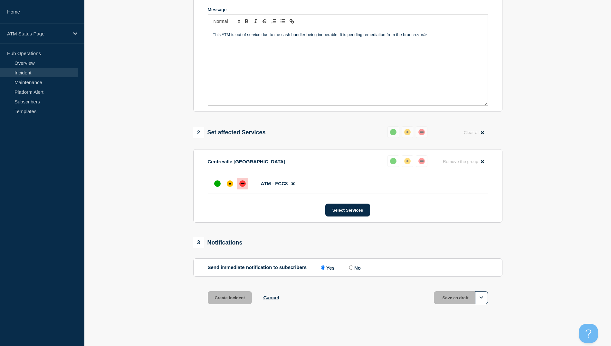
scroll to position [139, 0]
